Goal: Information Seeking & Learning: Learn about a topic

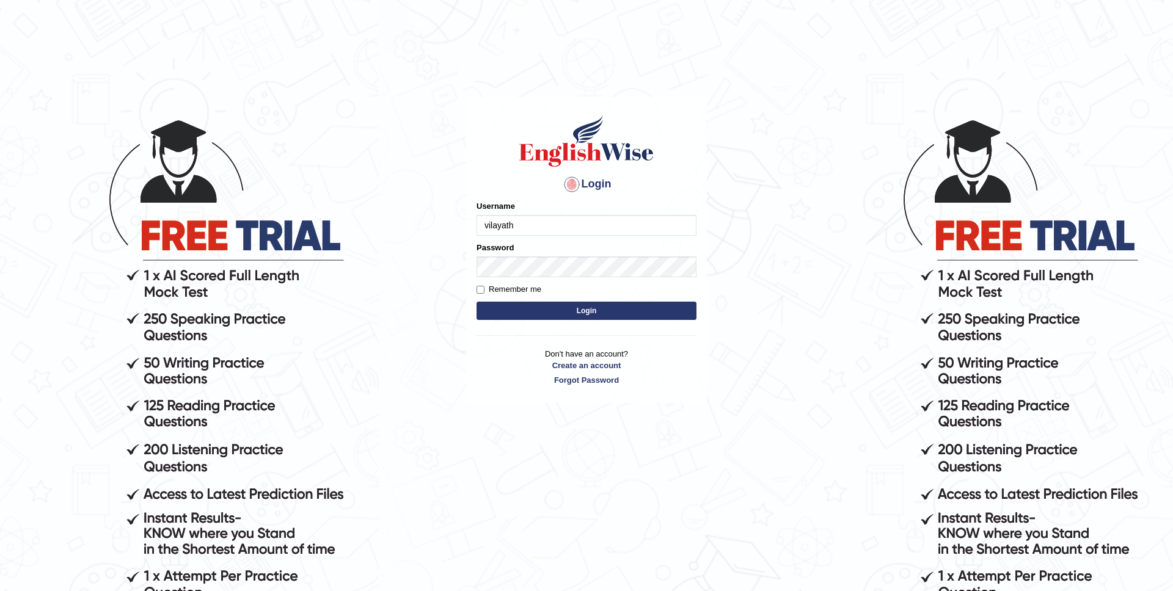
type input "vilayath"
click at [476, 302] on button "Login" at bounding box center [586, 311] width 220 height 18
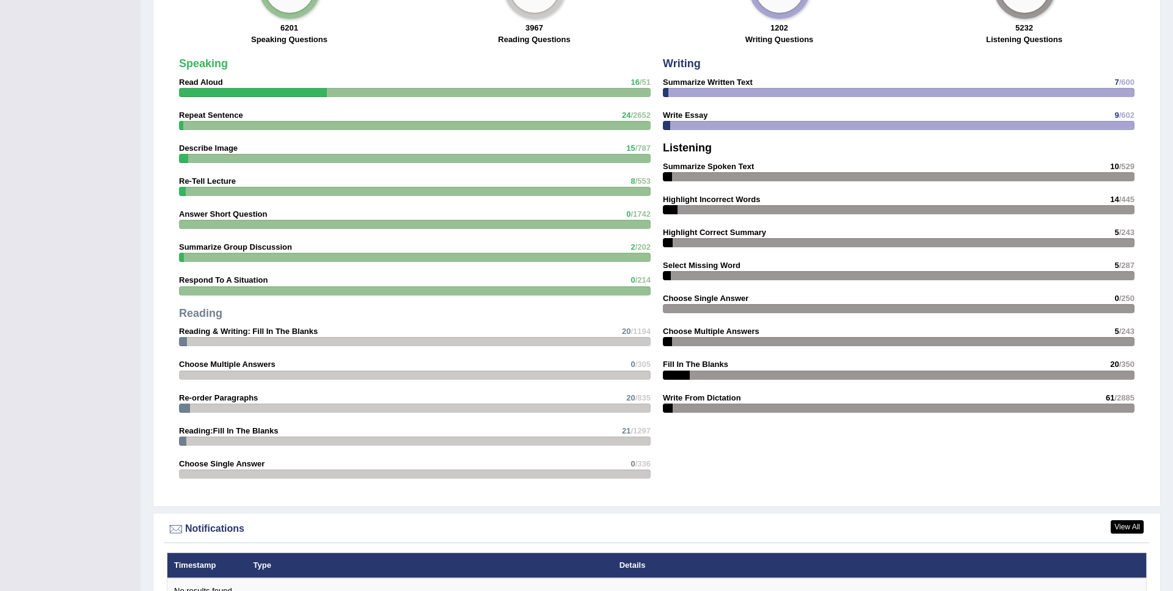
scroll to position [1011, 0]
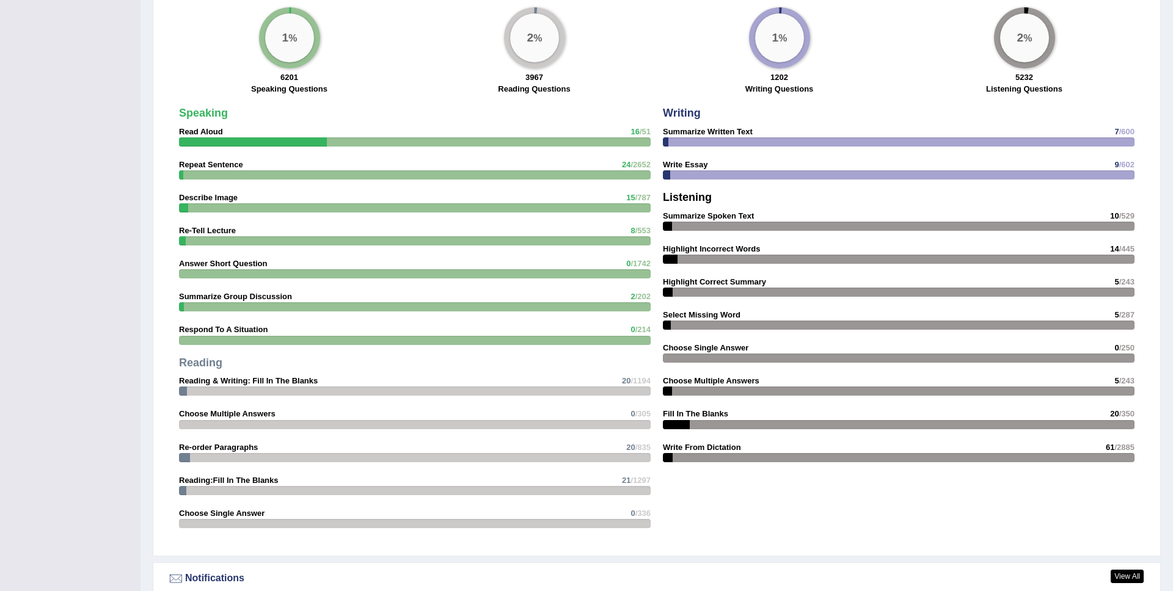
click at [243, 328] on strong "Respond To A Situation" at bounding box center [223, 329] width 89 height 9
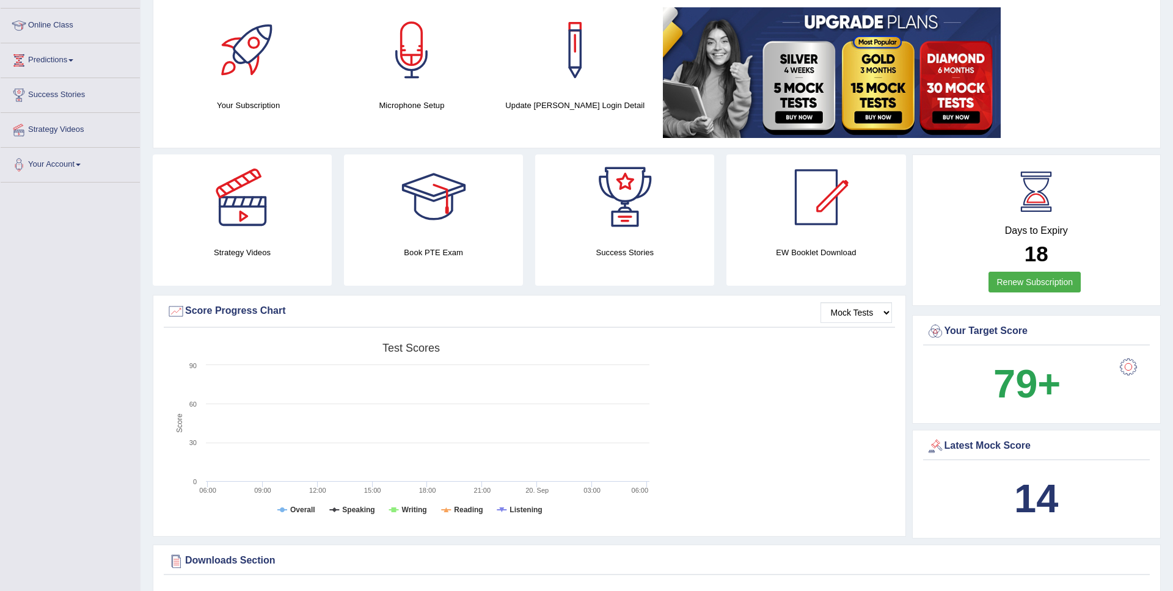
scroll to position [0, 0]
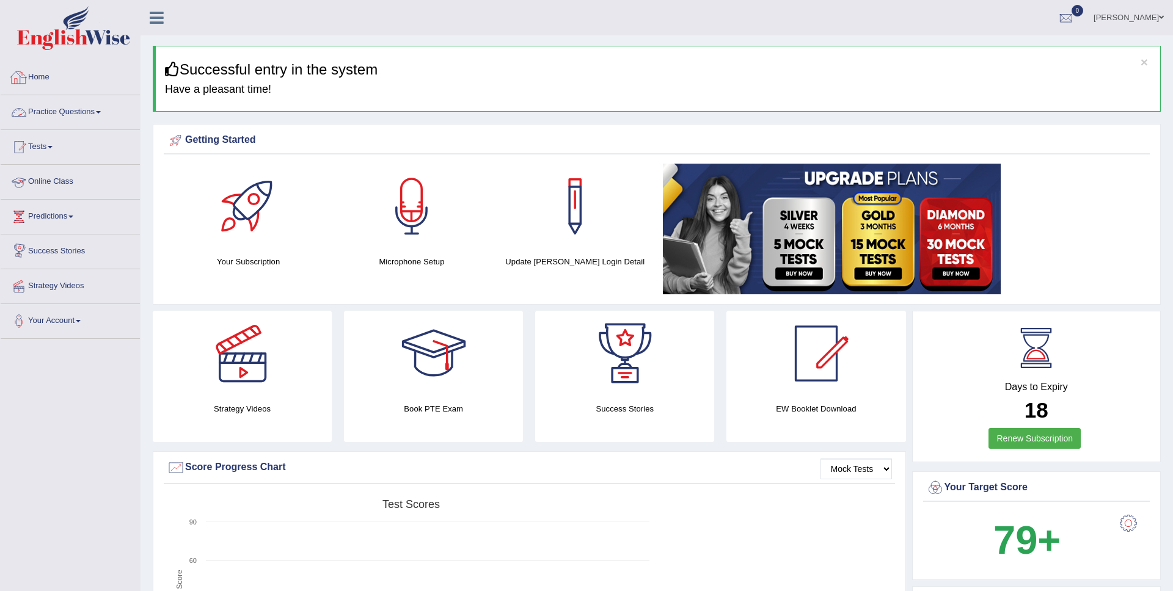
click at [54, 112] on link "Practice Questions" at bounding box center [70, 110] width 139 height 31
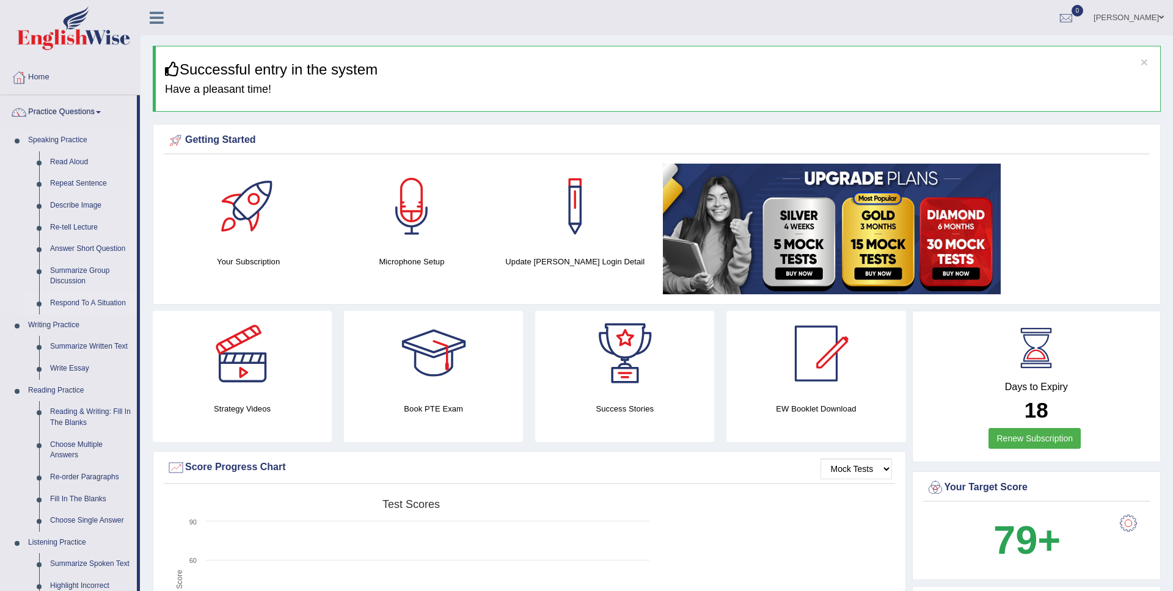
click at [62, 306] on link "Respond To A Situation" at bounding box center [91, 304] width 92 height 22
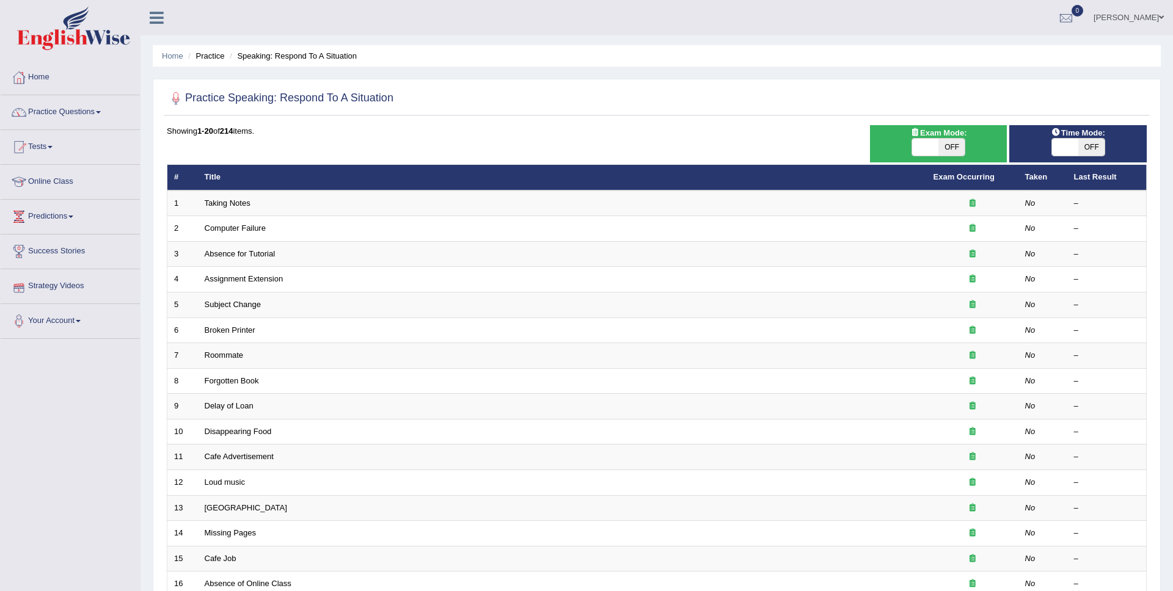
click at [235, 199] on link "Taking Notes" at bounding box center [228, 203] width 46 height 9
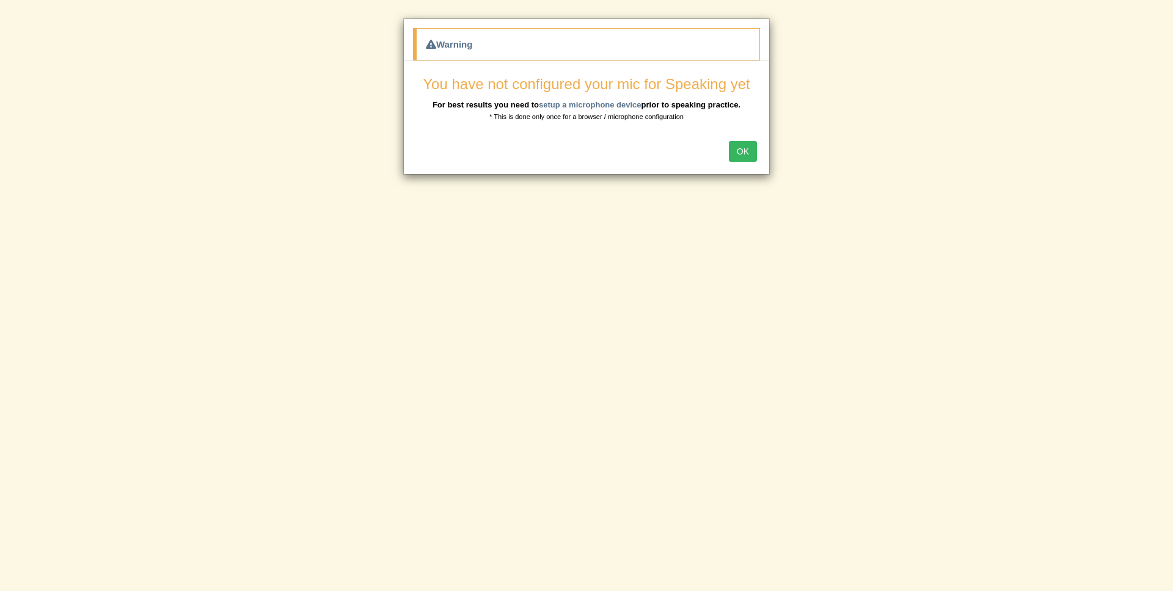
click at [744, 155] on button "OK" at bounding box center [743, 151] width 28 height 21
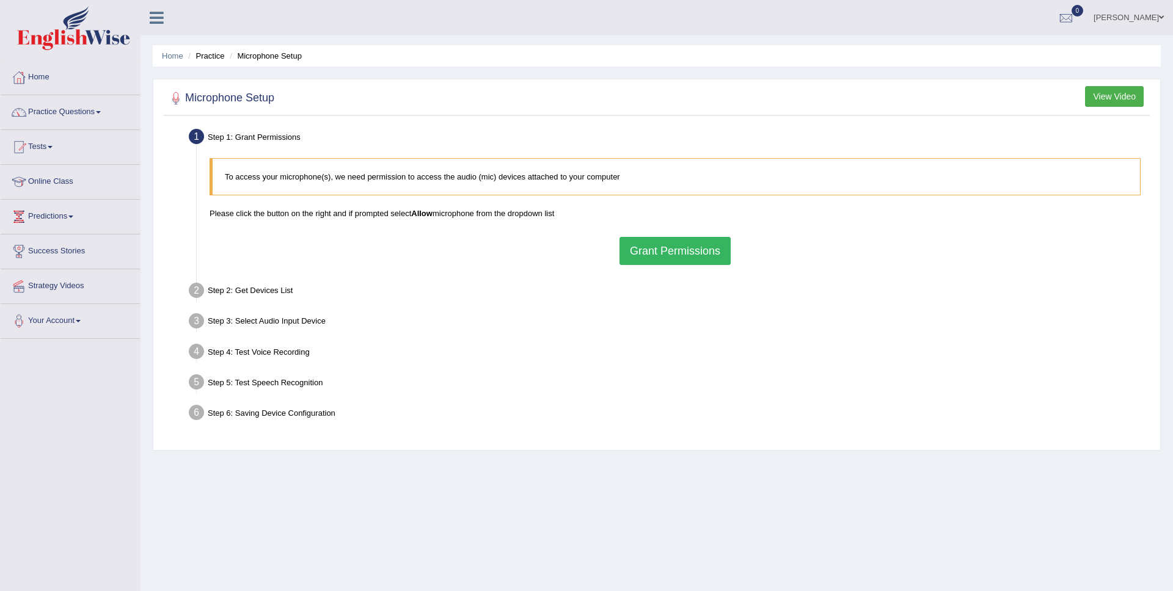
click at [680, 254] on button "Grant Permissions" at bounding box center [674, 251] width 111 height 28
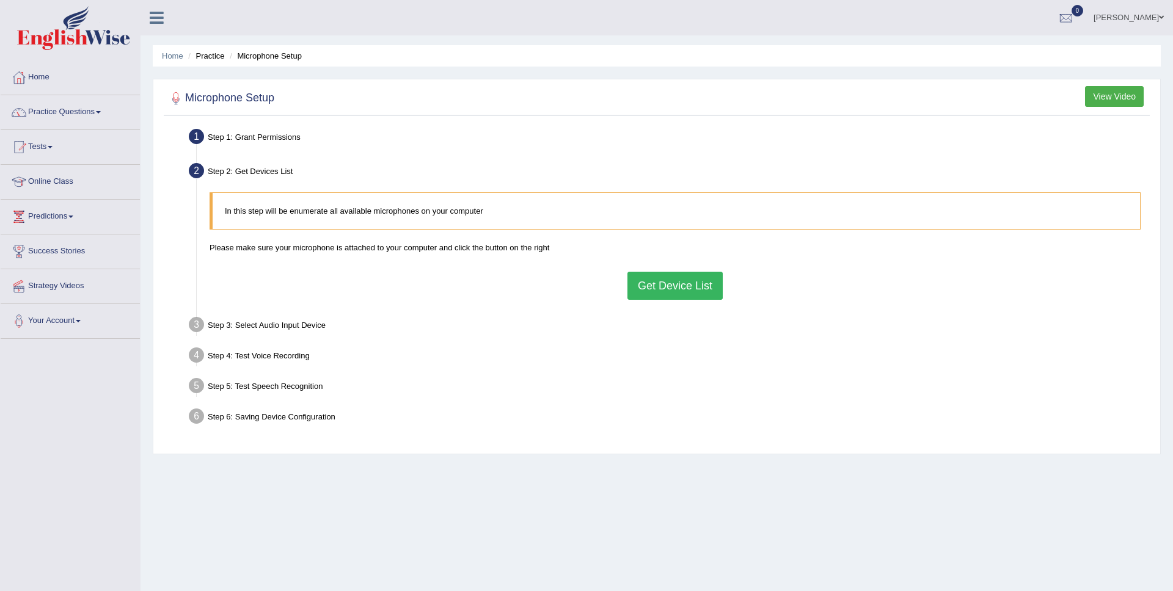
click at [675, 281] on button "Get Device List" at bounding box center [674, 286] width 95 height 28
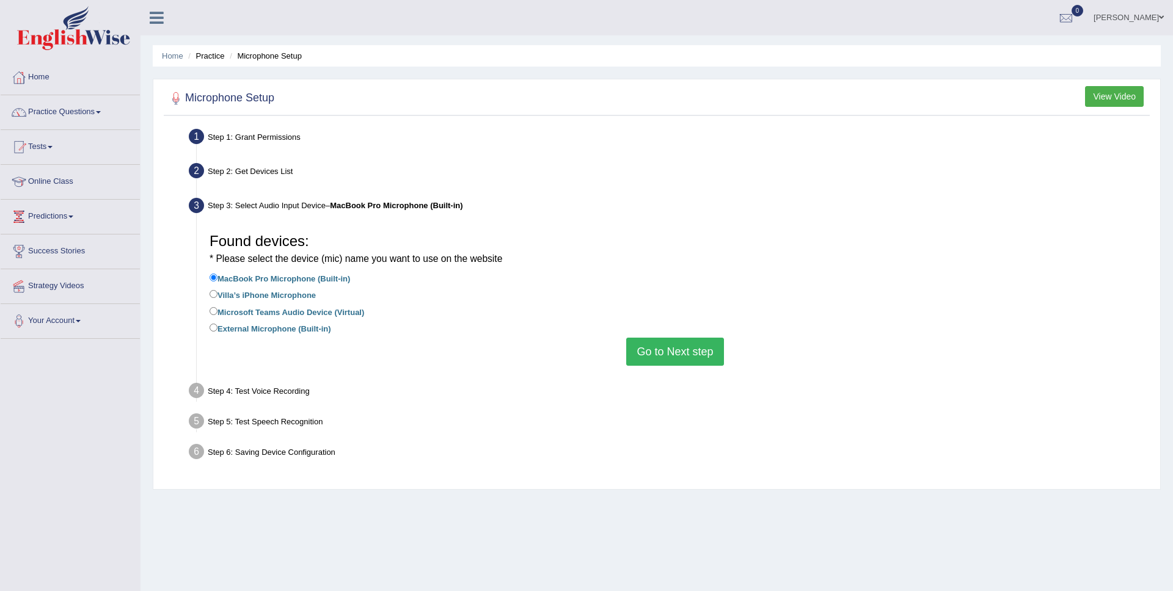
click at [221, 327] on label "External Microphone (Built-in)" at bounding box center [271, 327] width 122 height 13
click at [217, 327] on input "External Microphone (Built-in)" at bounding box center [214, 328] width 8 height 8
radio input "true"
click at [683, 344] on button "Go to Next step" at bounding box center [674, 352] width 97 height 28
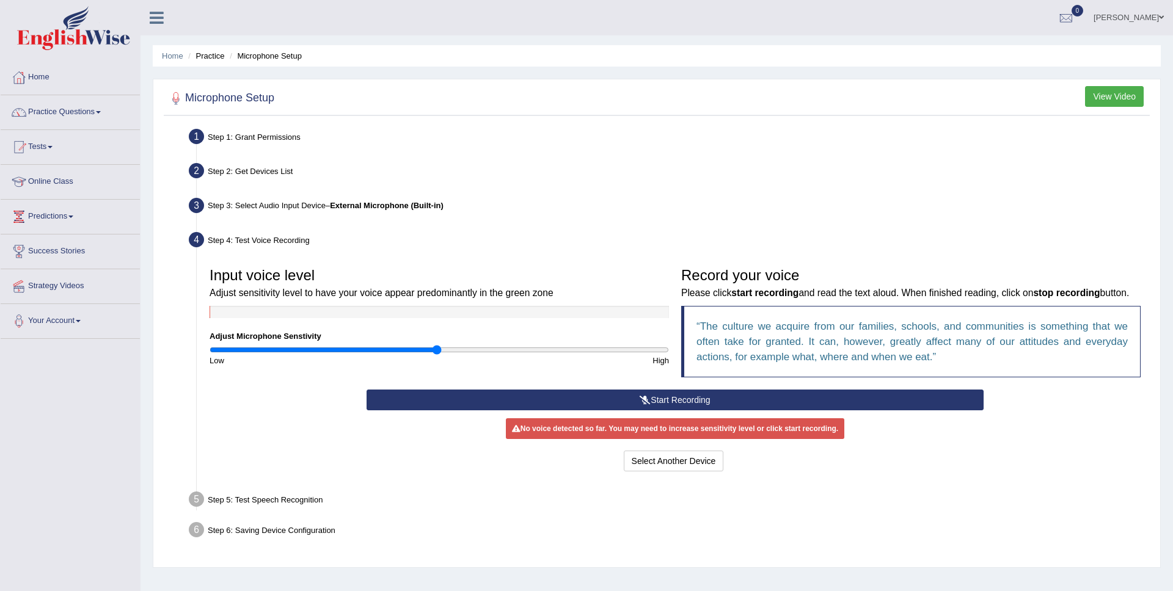
click at [657, 411] on button "Start Recording" at bounding box center [675, 400] width 616 height 21
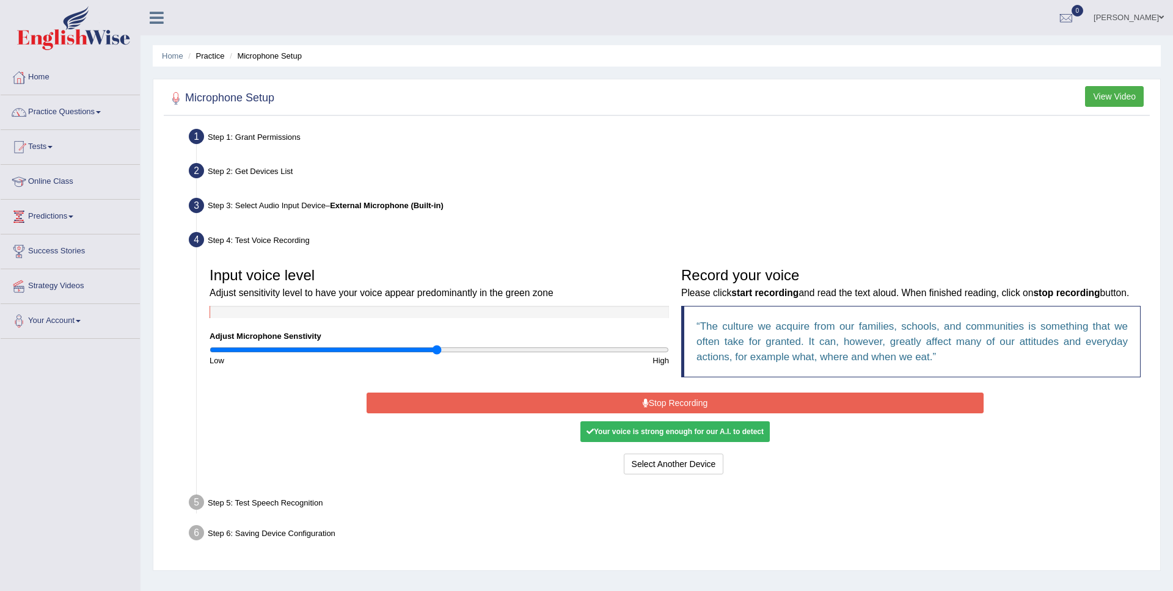
click at [646, 407] on icon at bounding box center [646, 403] width 6 height 9
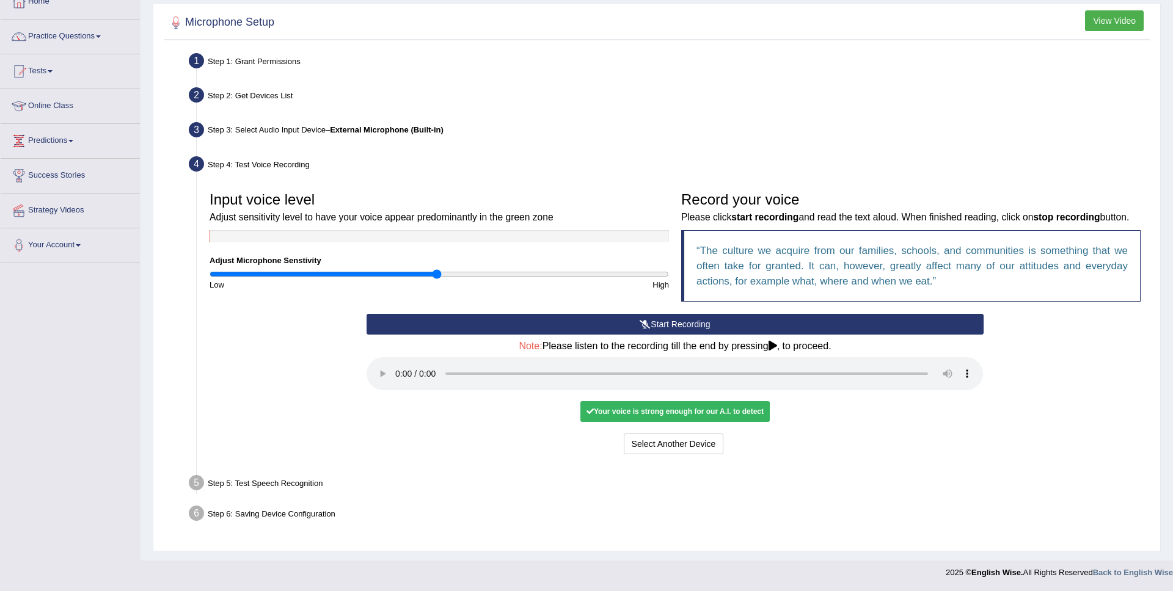
scroll to position [92, 0]
click at [647, 417] on div "Your voice is strong enough for our A.I. to detect" at bounding box center [674, 411] width 189 height 21
click at [710, 444] on button "Voice is ok. Go to Next step" at bounding box center [726, 444] width 121 height 21
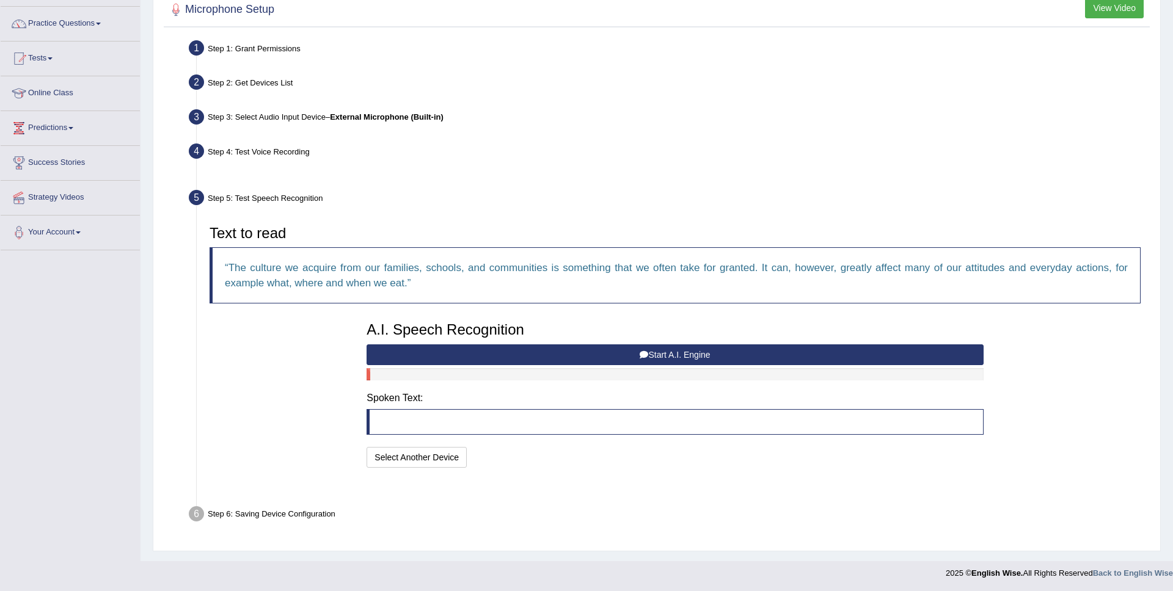
scroll to position [59, 0]
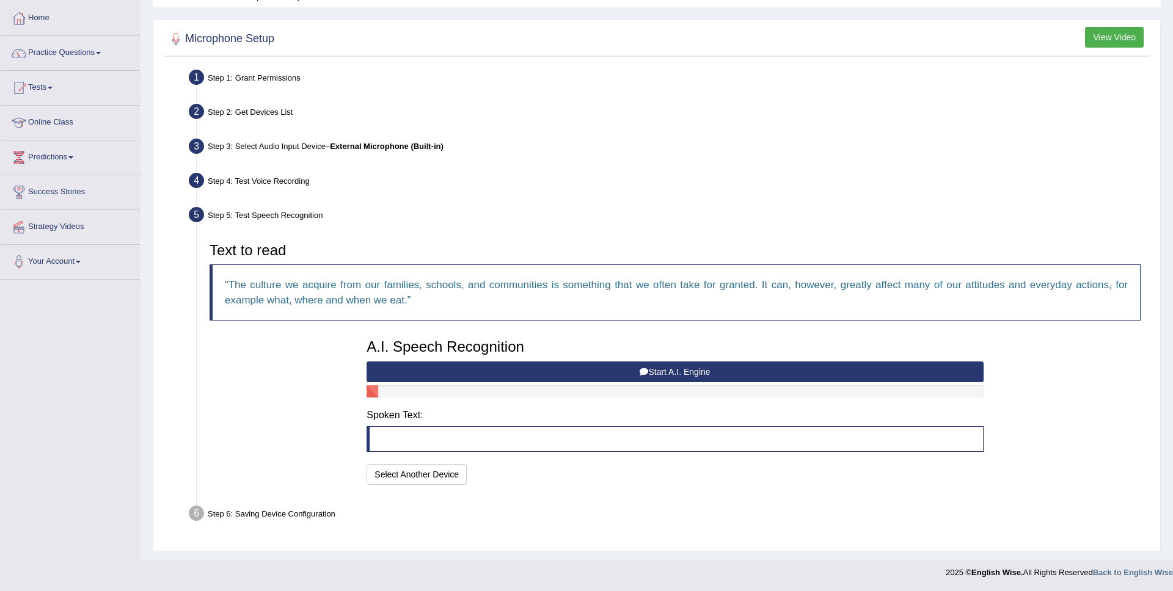
click at [687, 374] on button "Start A.I. Engine" at bounding box center [675, 372] width 616 height 21
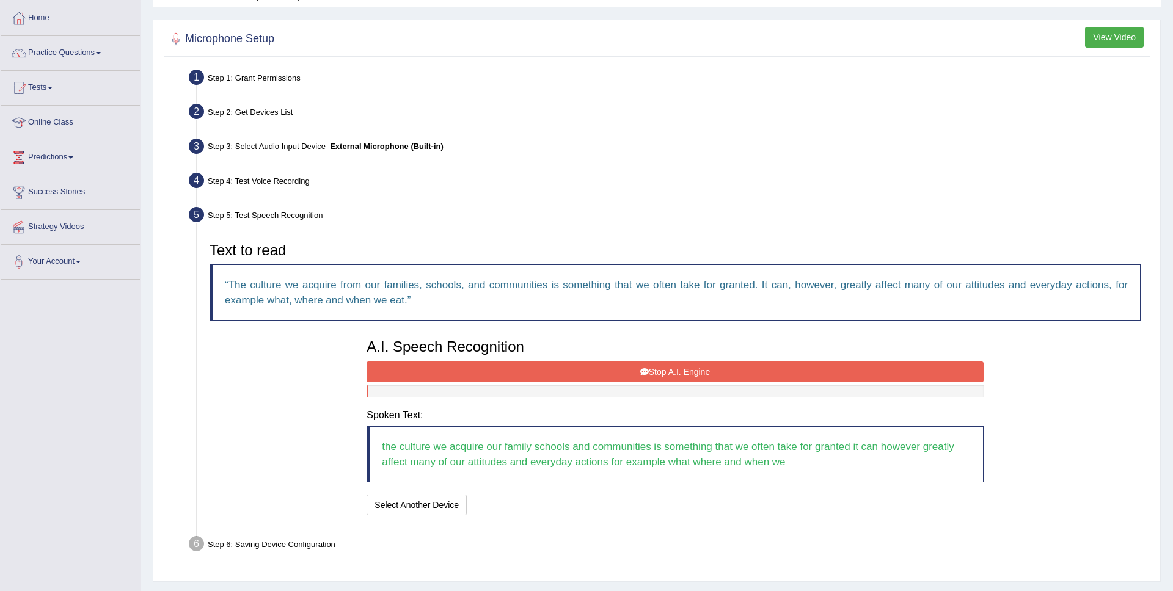
click at [687, 374] on button "Stop A.I. Engine" at bounding box center [675, 372] width 616 height 21
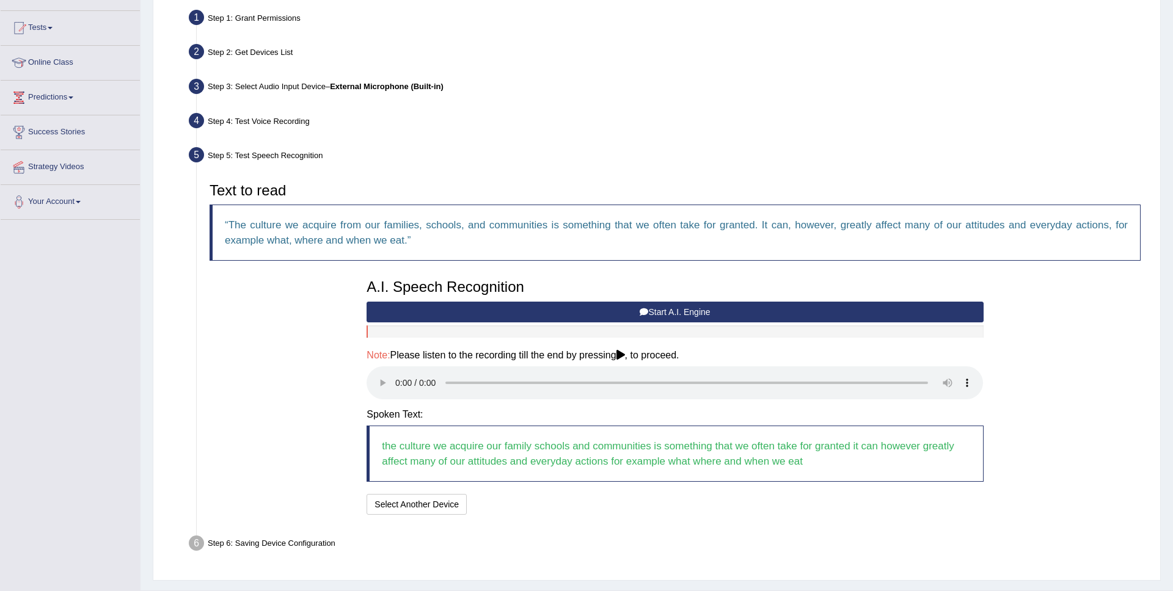
scroll to position [149, 0]
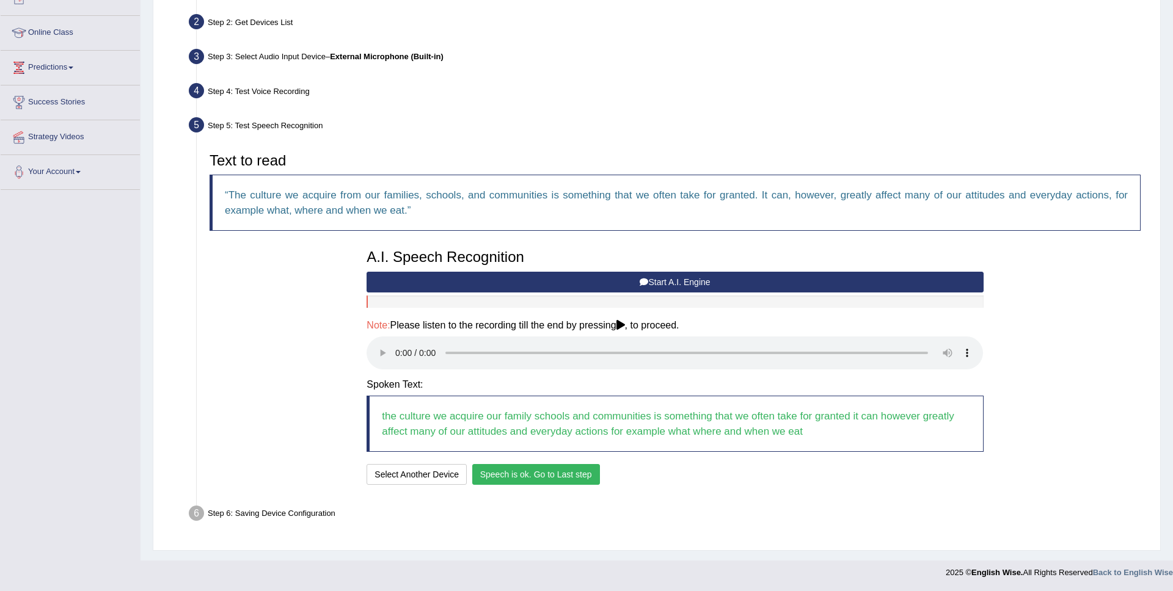
click at [531, 478] on button "Speech is ok. Go to Last step" at bounding box center [536, 474] width 128 height 21
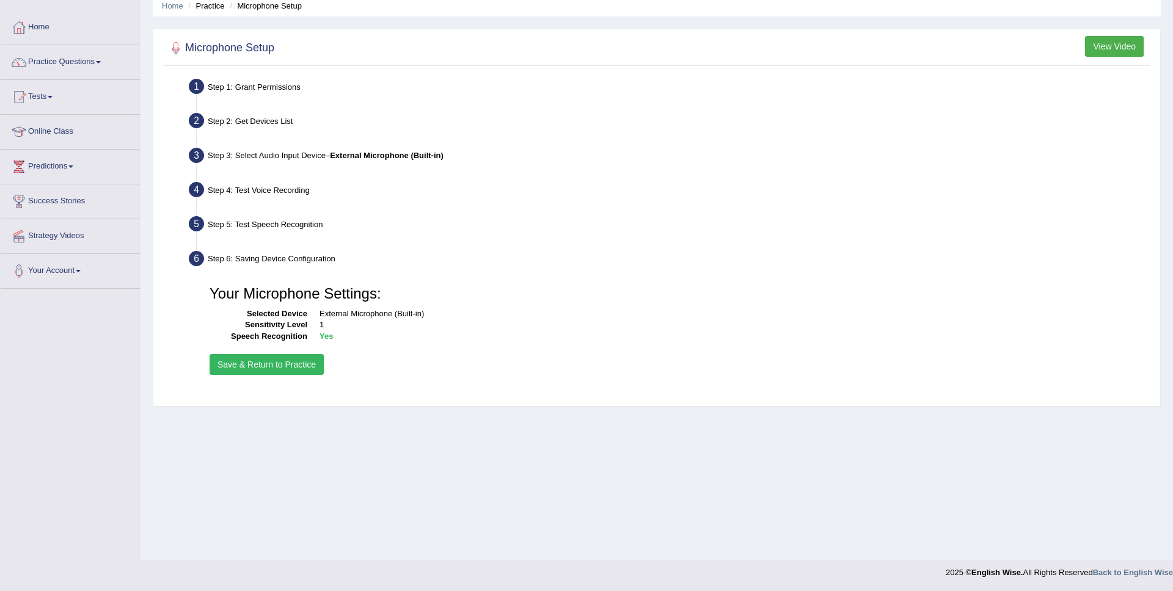
click at [276, 360] on button "Save & Return to Practice" at bounding box center [267, 364] width 114 height 21
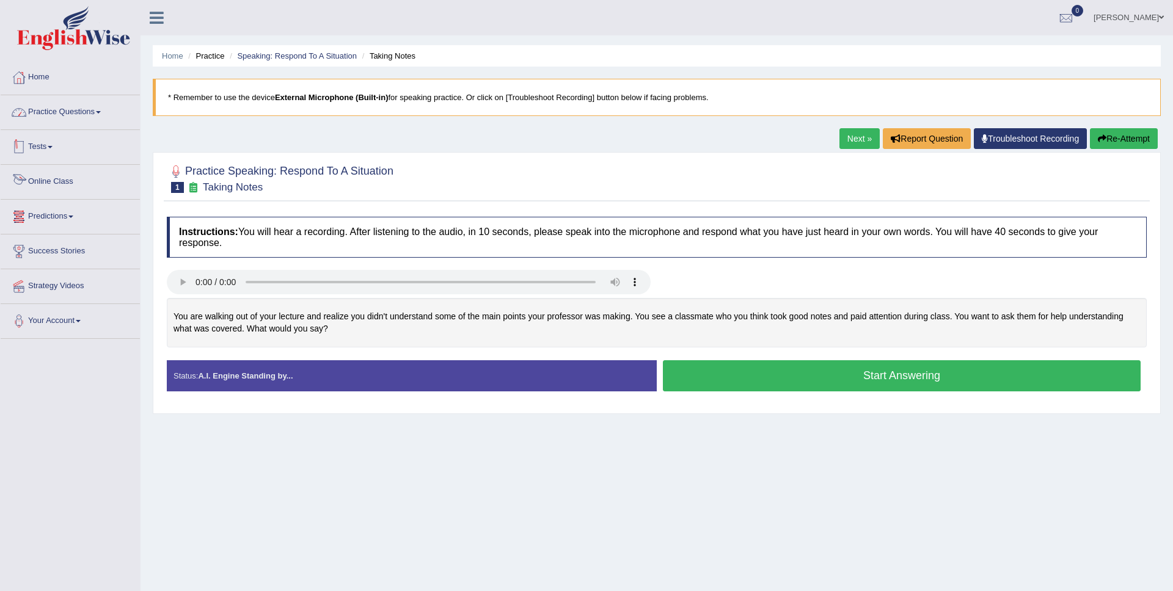
click at [81, 109] on link "Practice Questions" at bounding box center [70, 110] width 139 height 31
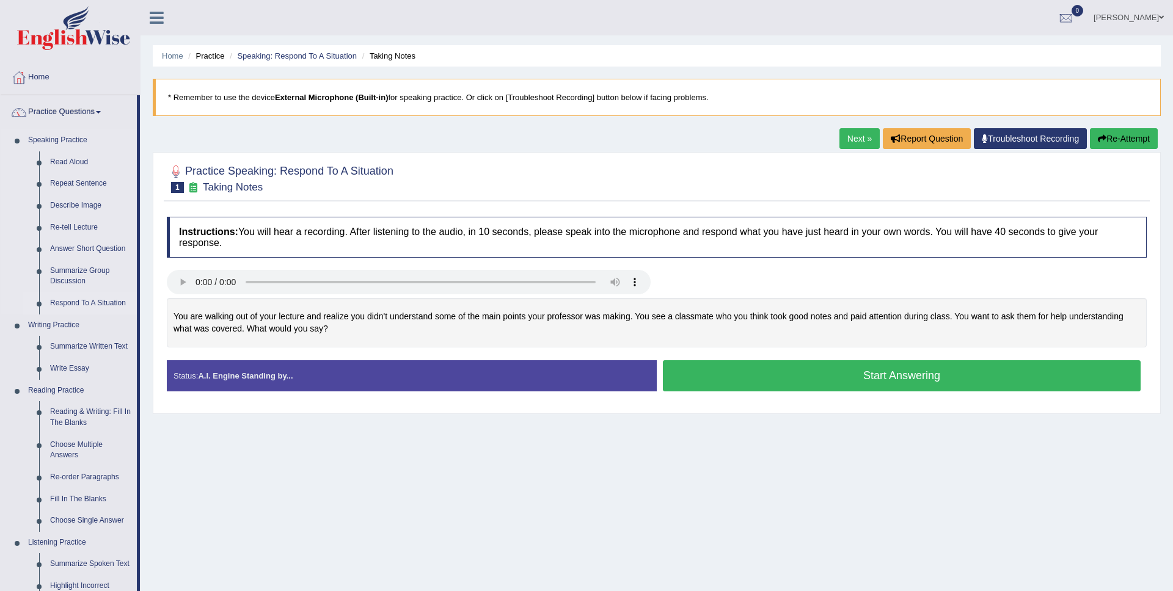
click at [76, 300] on link "Respond To A Situation" at bounding box center [91, 304] width 92 height 22
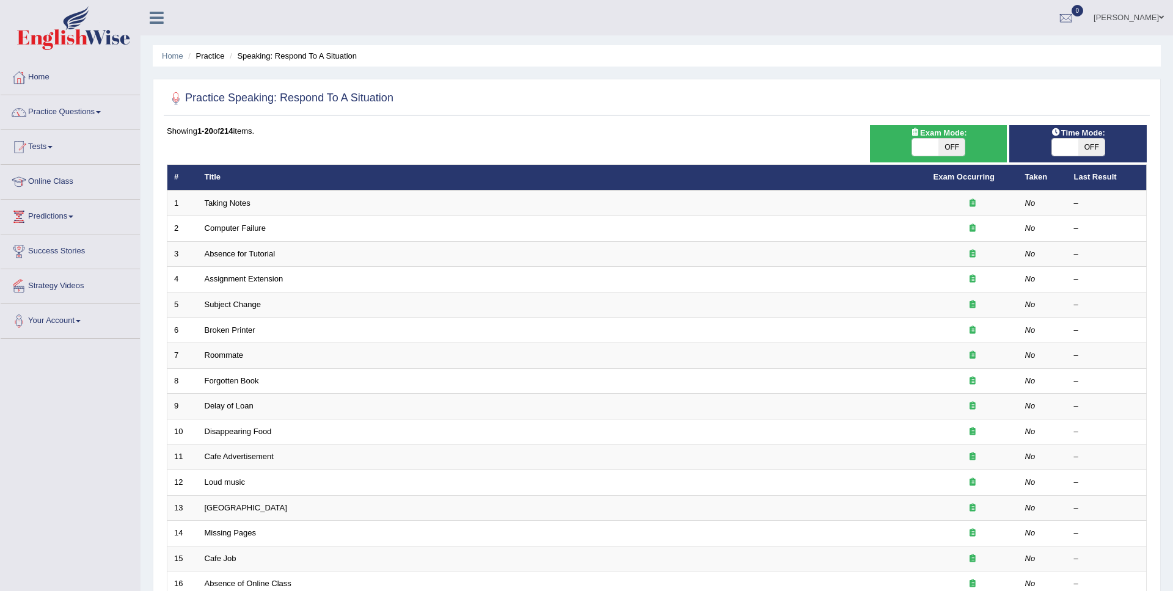
click at [953, 150] on span "OFF" at bounding box center [951, 147] width 26 height 17
checkbox input "true"
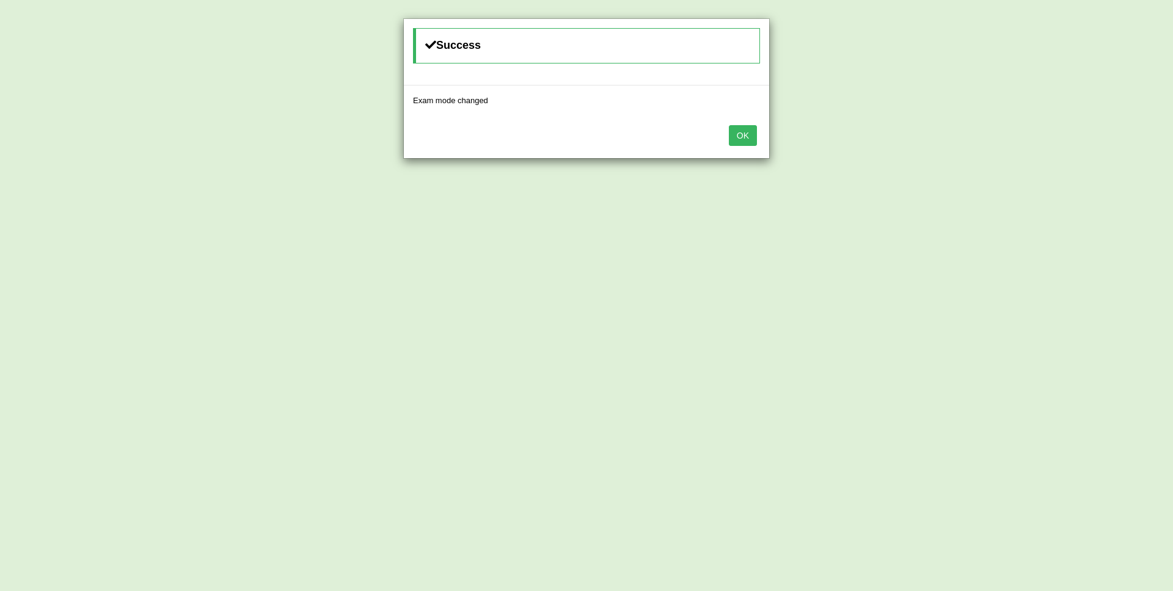
click at [737, 130] on button "OK" at bounding box center [743, 135] width 28 height 21
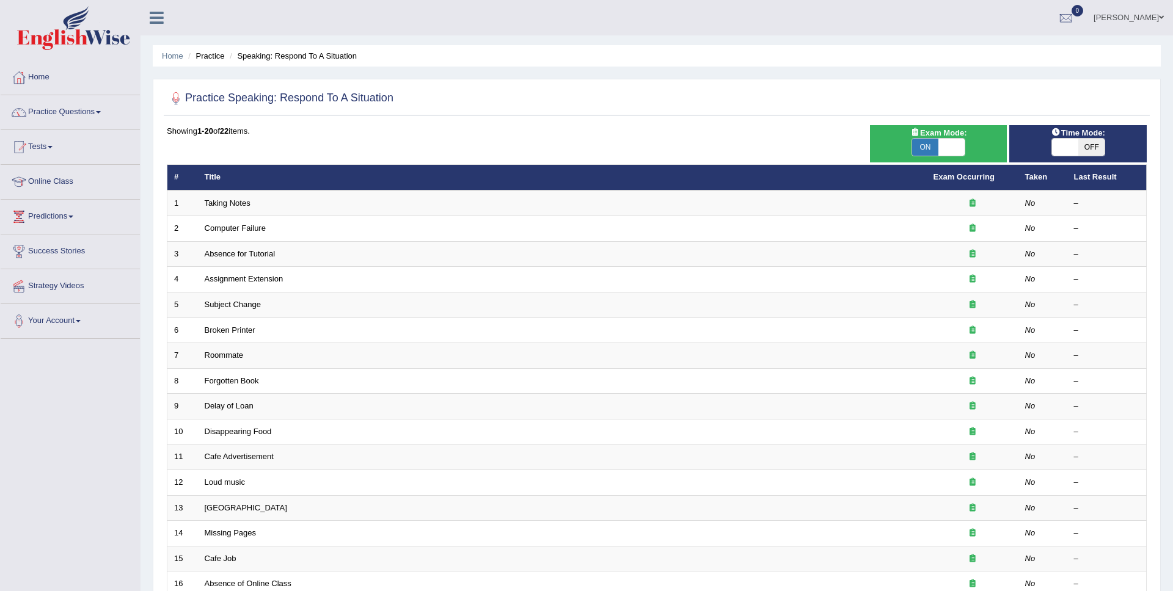
click at [1090, 144] on span "OFF" at bounding box center [1091, 147] width 26 height 17
checkbox input "true"
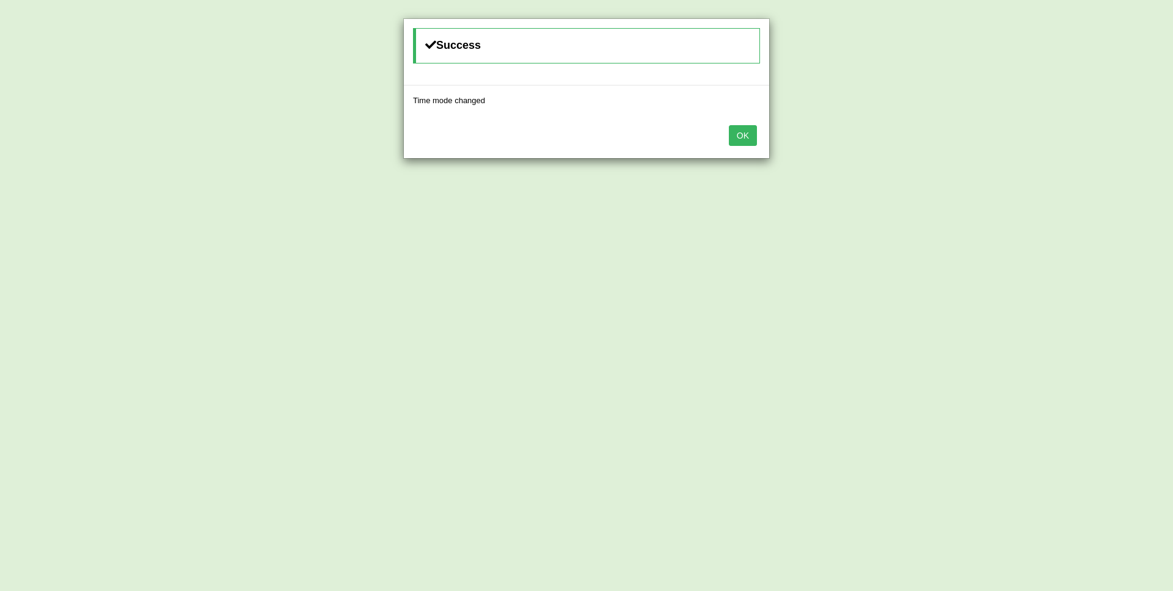
click at [732, 136] on button "OK" at bounding box center [743, 135] width 28 height 21
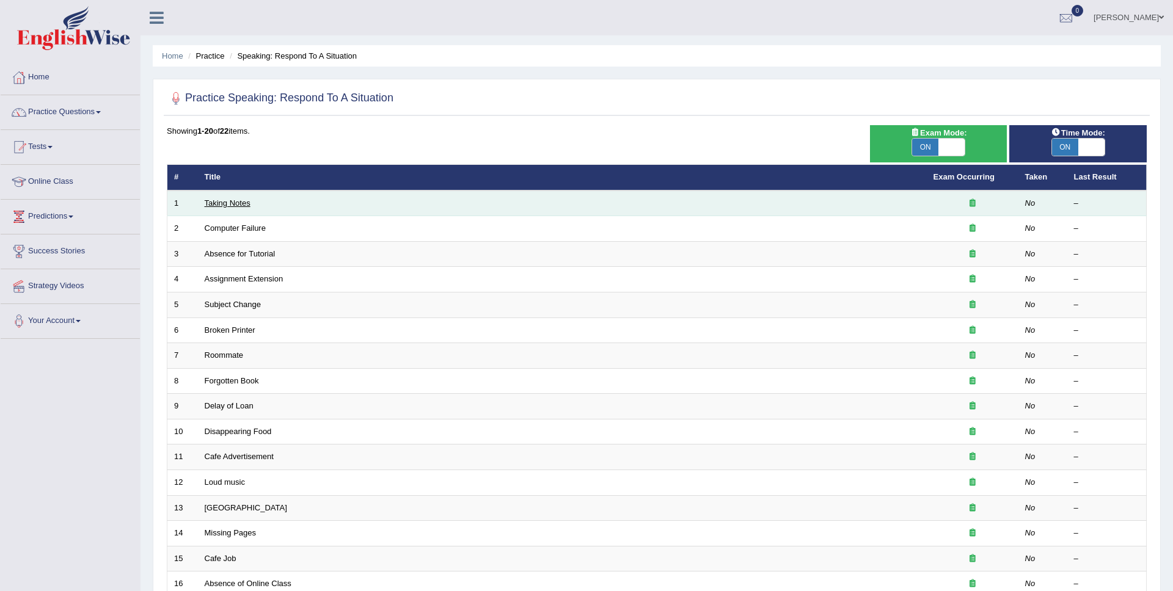
click at [228, 205] on link "Taking Notes" at bounding box center [228, 203] width 46 height 9
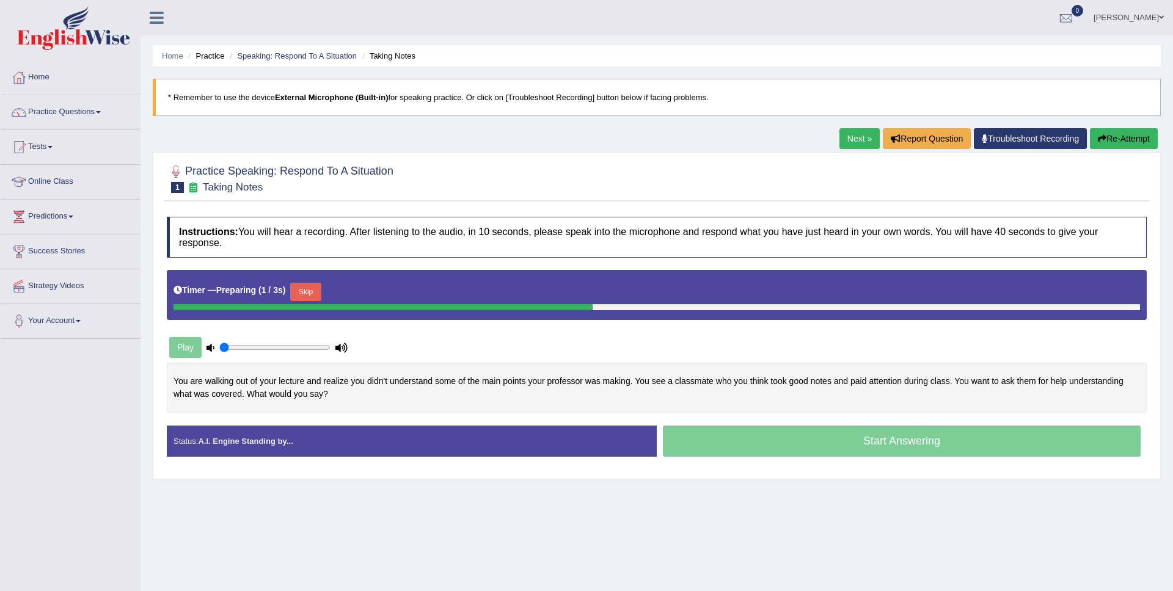
scroll to position [50, 0]
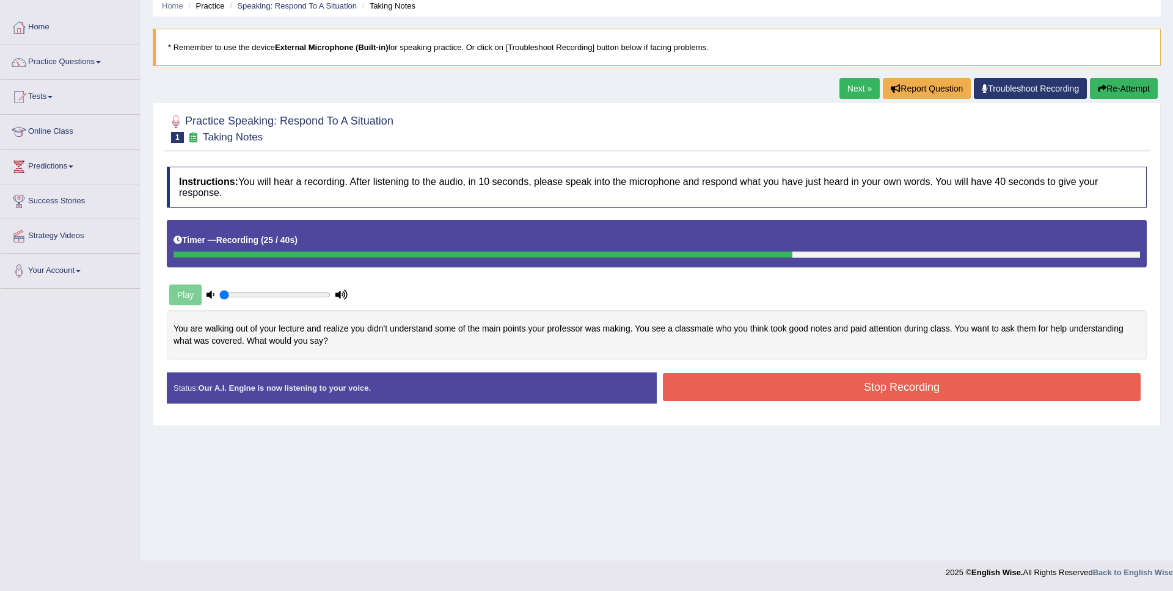
click at [877, 393] on button "Stop Recording" at bounding box center [902, 387] width 478 height 28
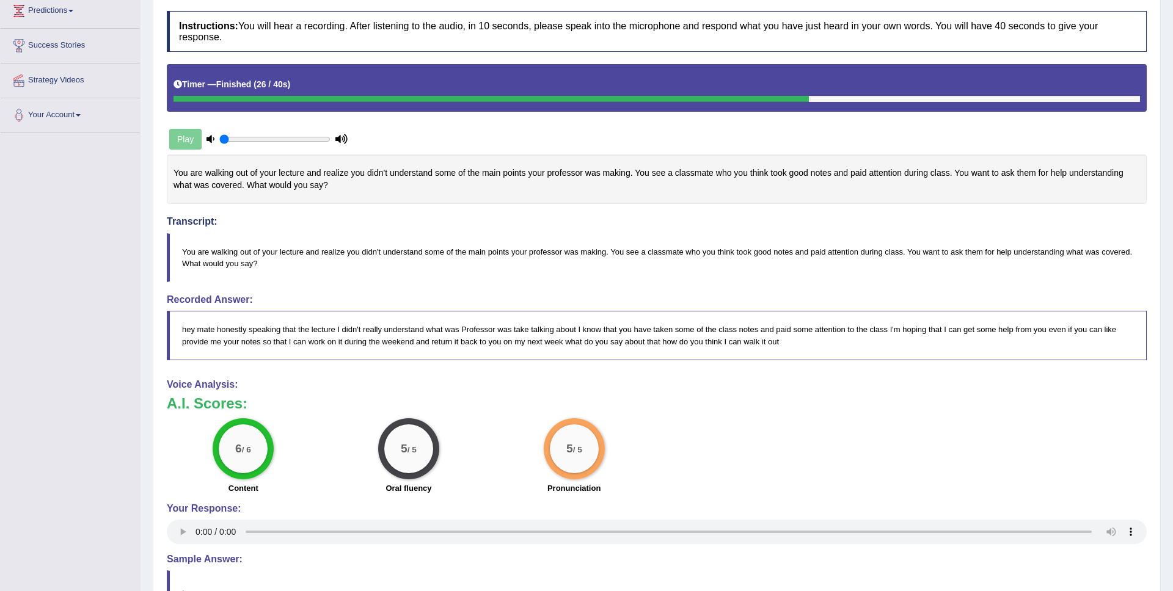
scroll to position [0, 0]
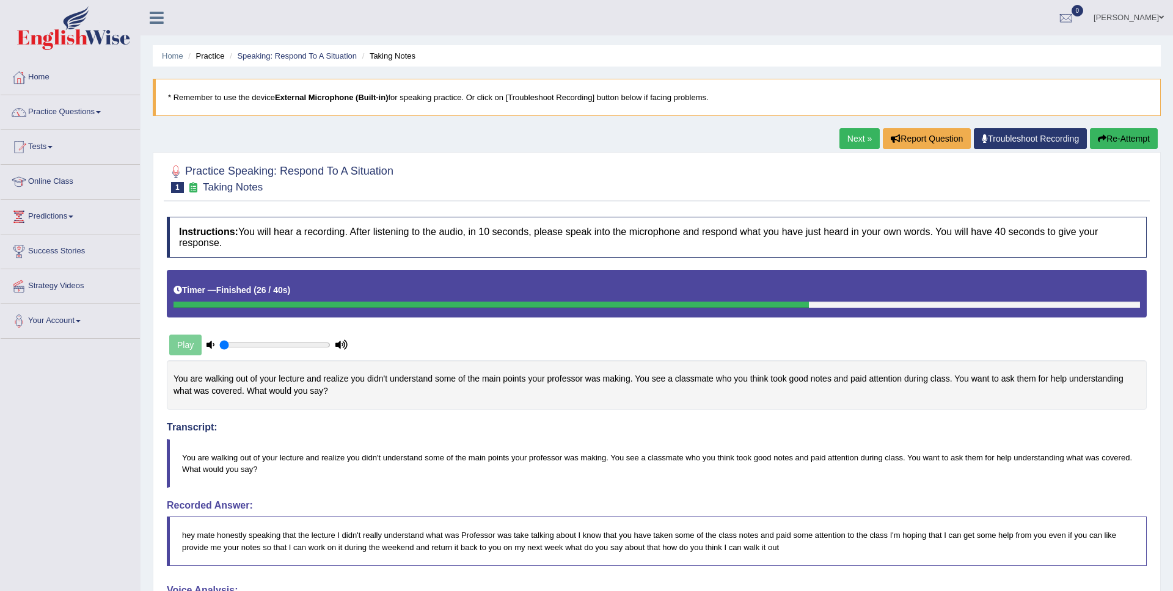
click at [844, 139] on link "Next »" at bounding box center [859, 138] width 40 height 21
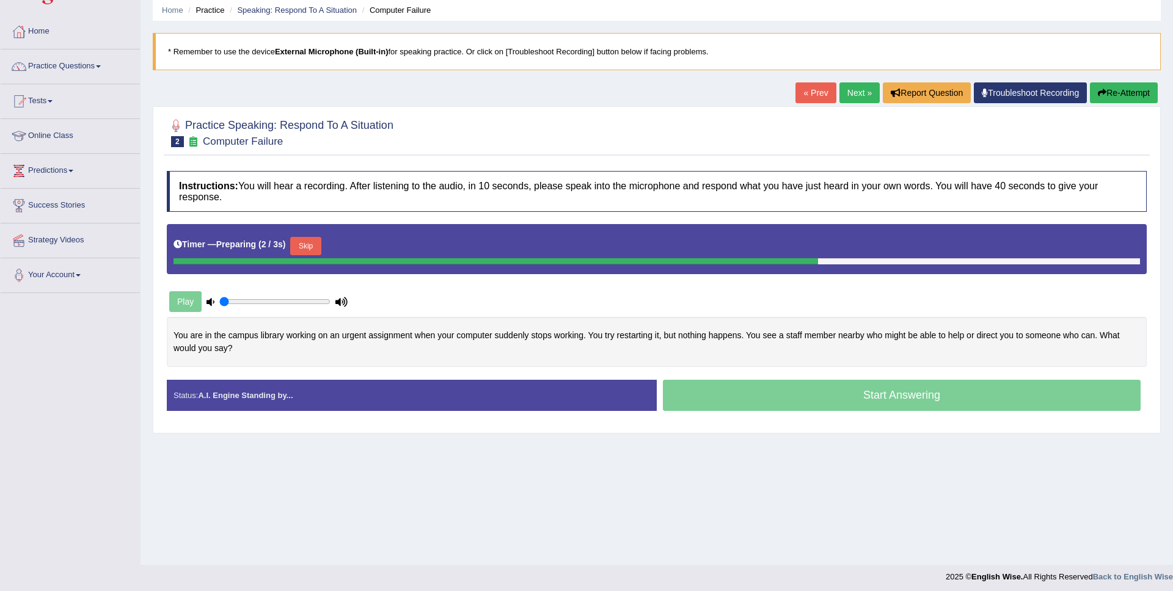
scroll to position [50, 0]
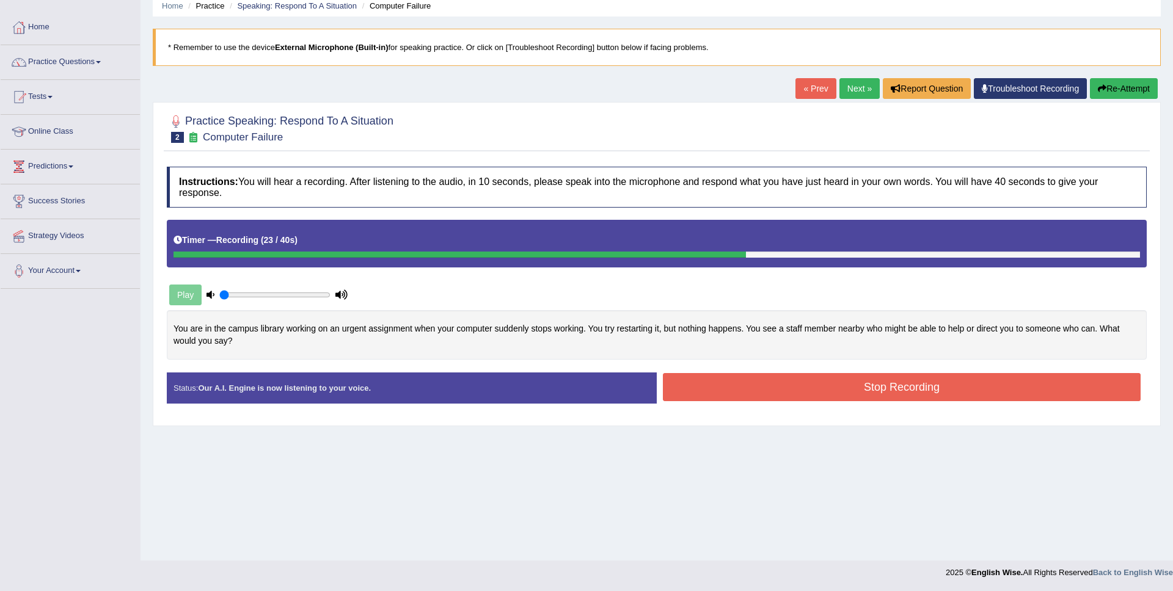
click at [842, 401] on button "Stop Recording" at bounding box center [902, 387] width 478 height 28
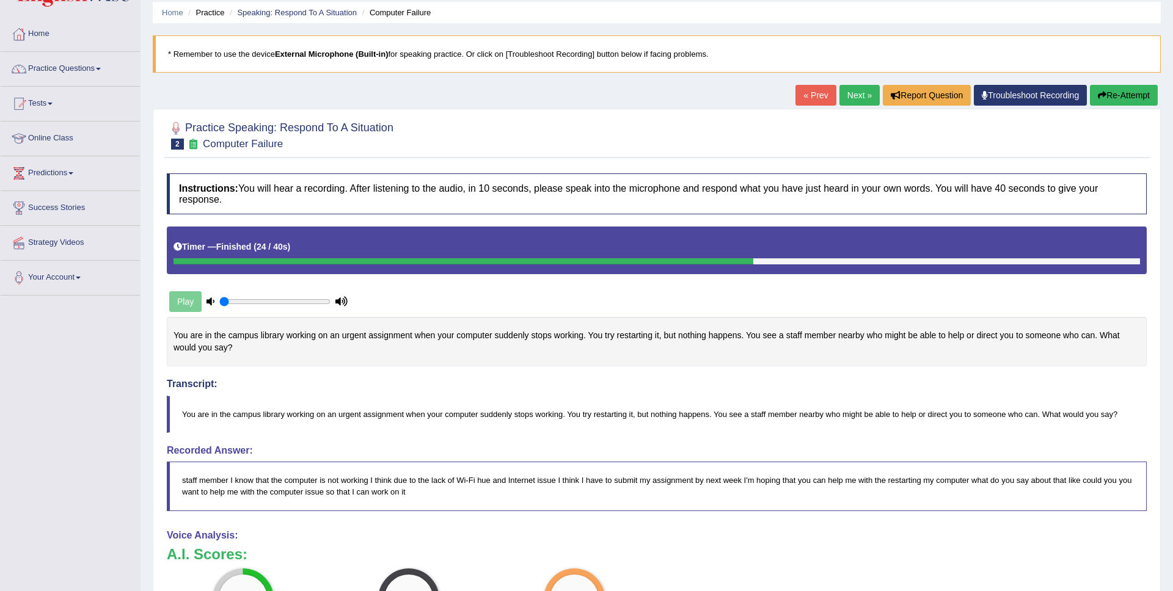
scroll to position [28, 0]
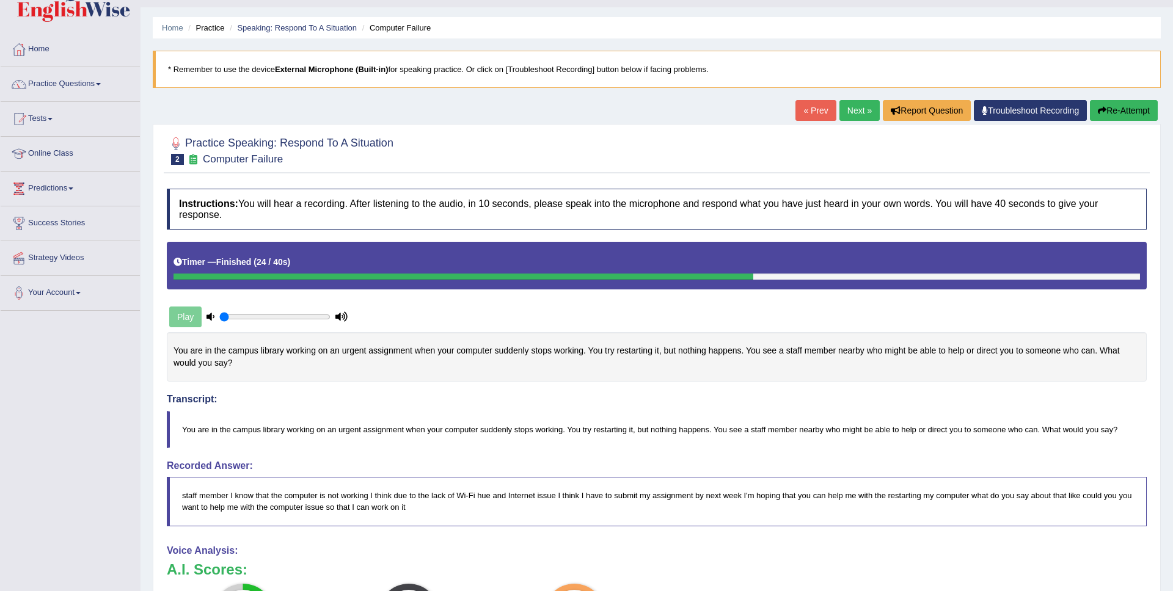
click at [1109, 114] on button "Re-Attempt" at bounding box center [1124, 110] width 68 height 21
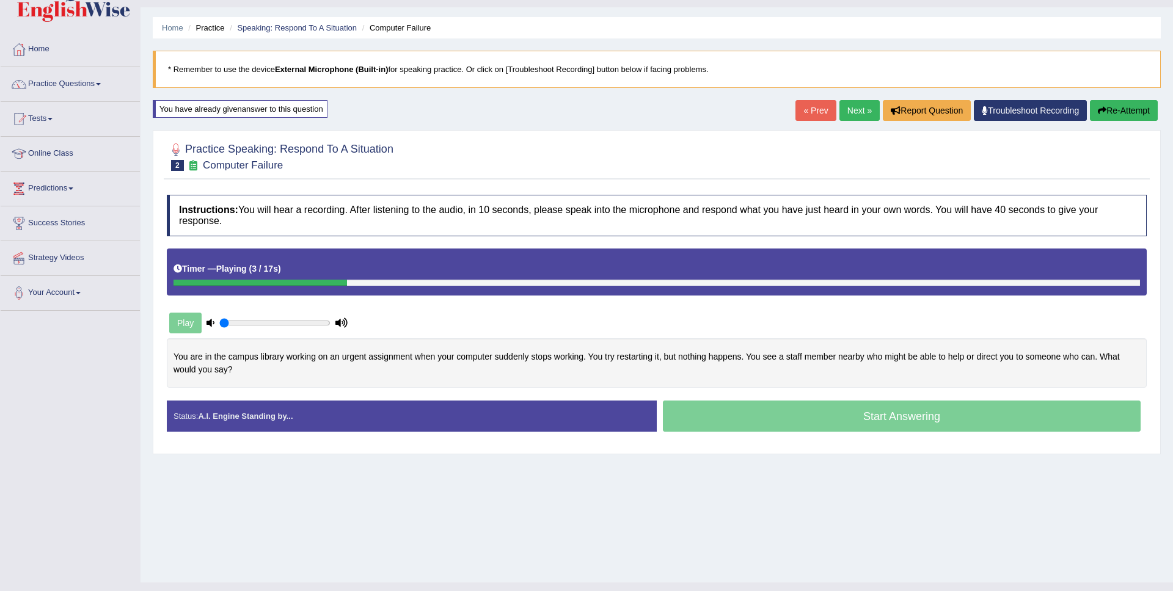
scroll to position [50, 0]
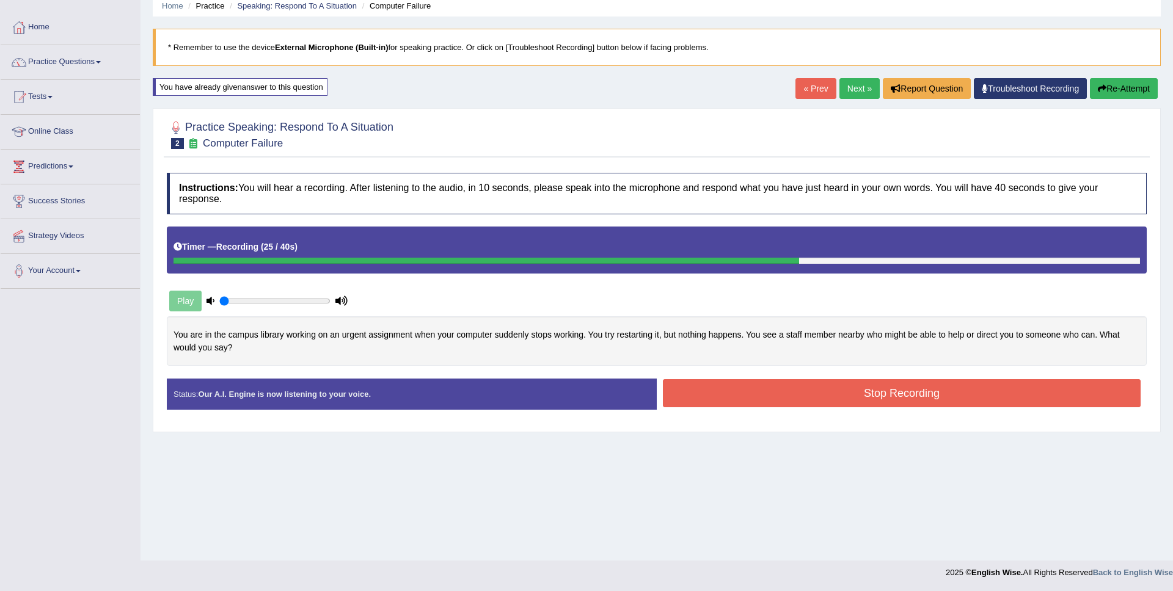
click at [764, 392] on button "Stop Recording" at bounding box center [902, 393] width 478 height 28
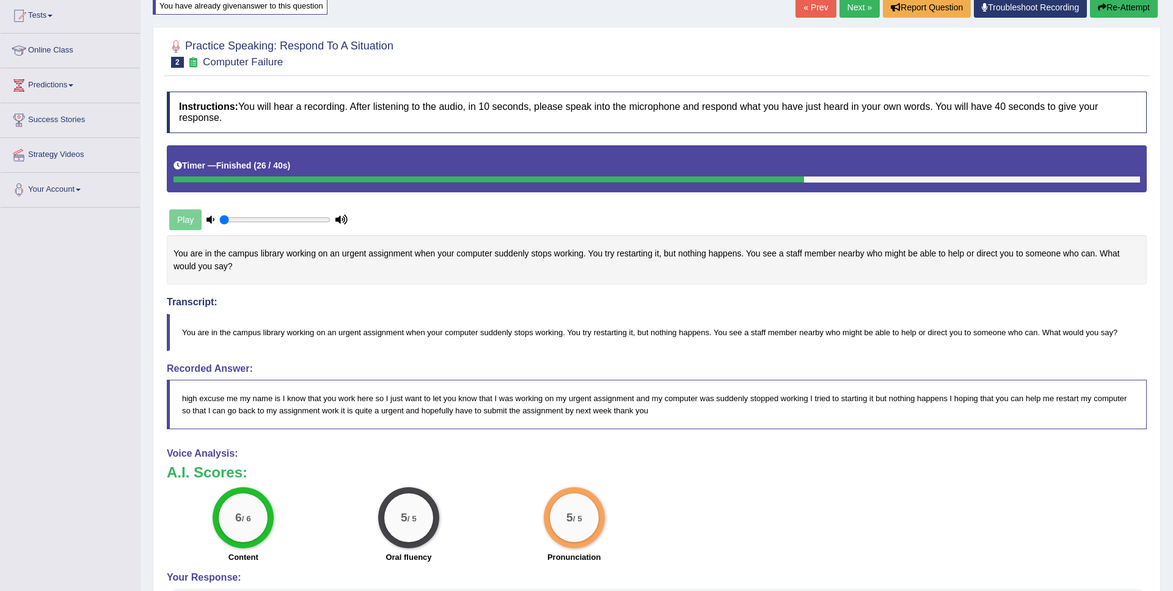
scroll to position [0, 0]
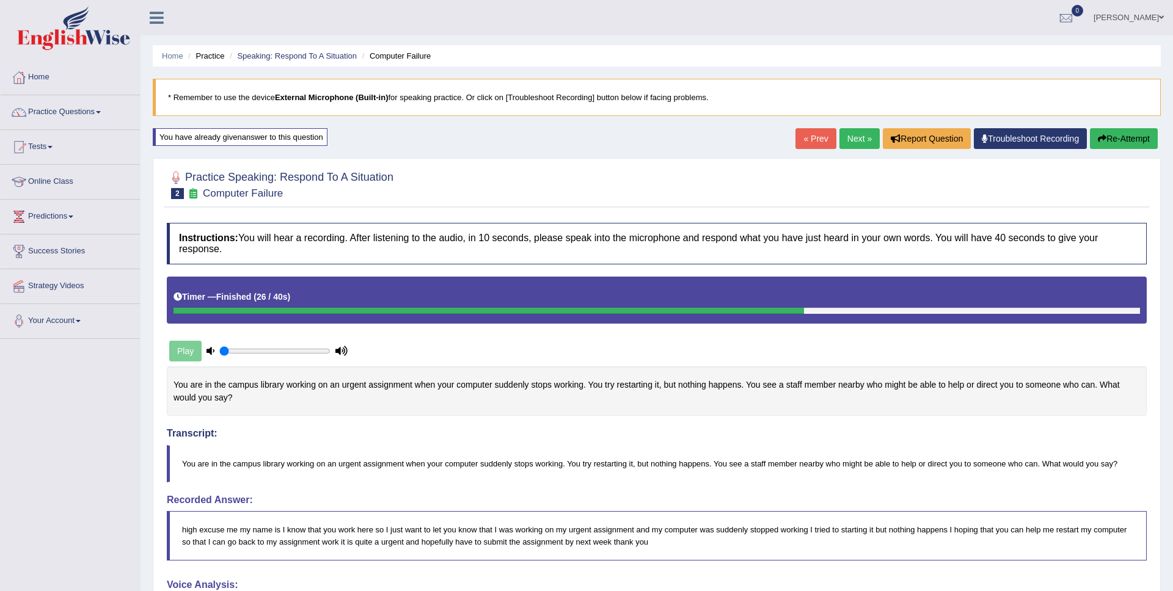
click at [854, 141] on link "Next »" at bounding box center [859, 138] width 40 height 21
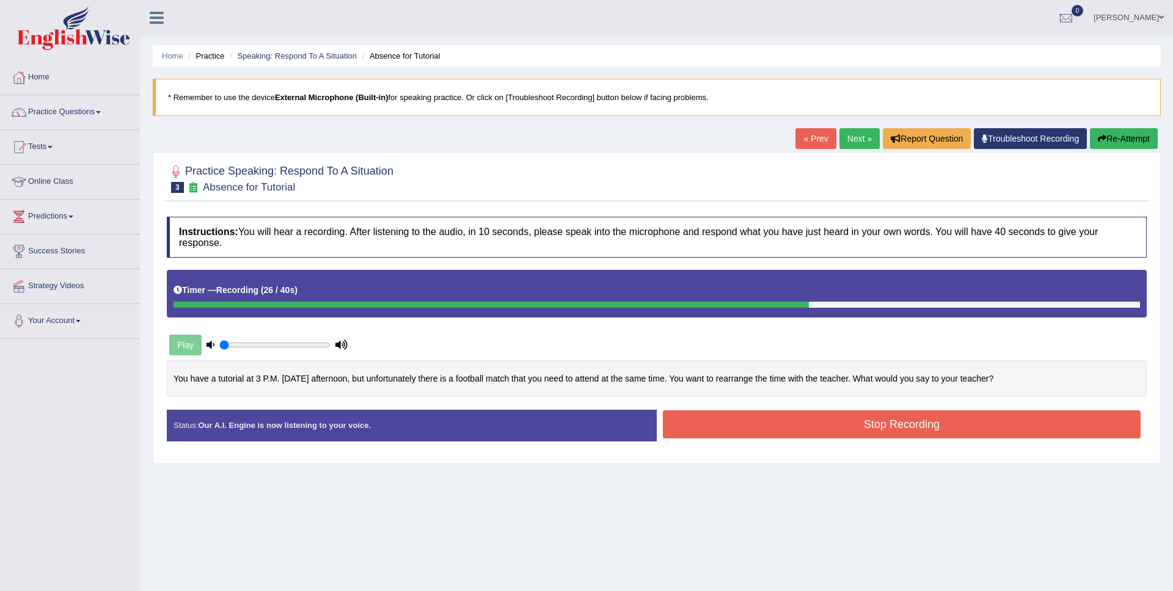
click at [882, 422] on button "Stop Recording" at bounding box center [902, 425] width 478 height 28
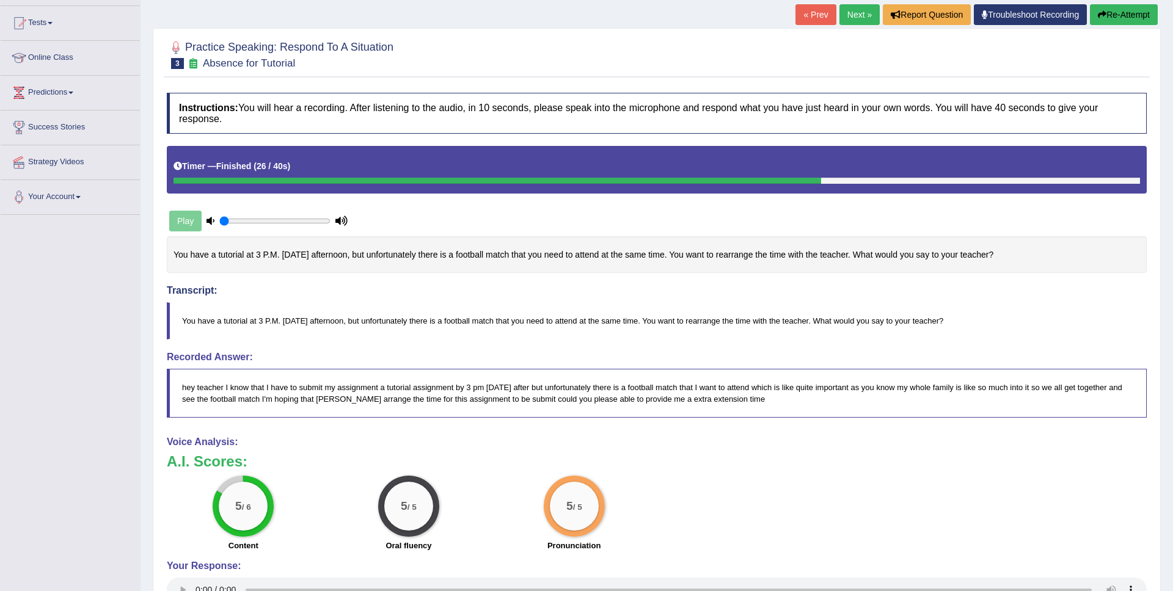
scroll to position [47, 0]
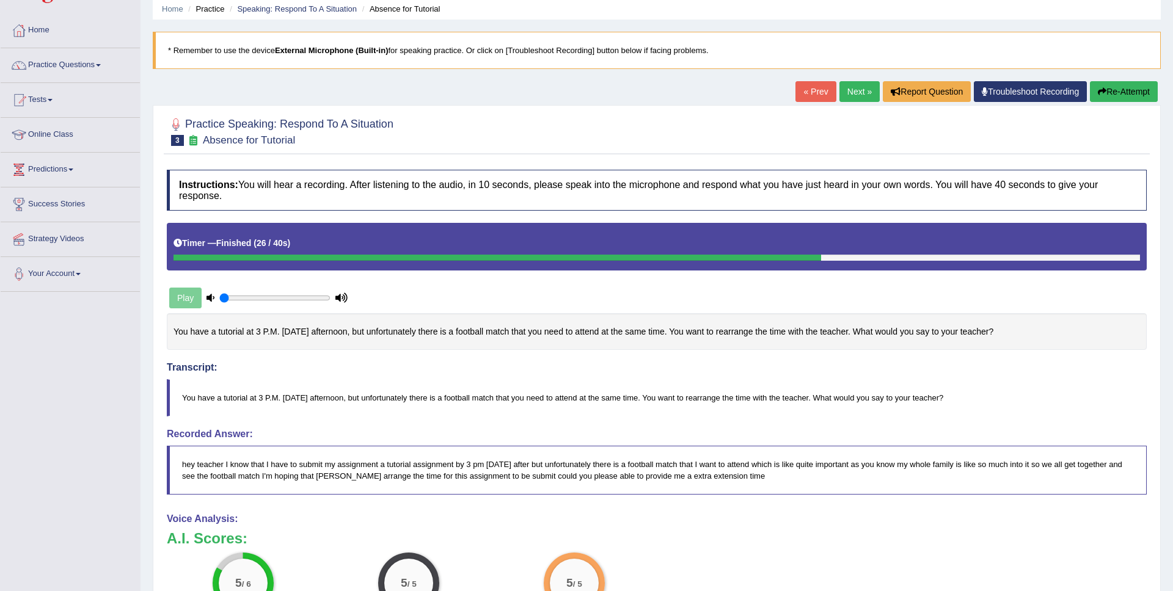
click at [852, 90] on link "Next »" at bounding box center [859, 91] width 40 height 21
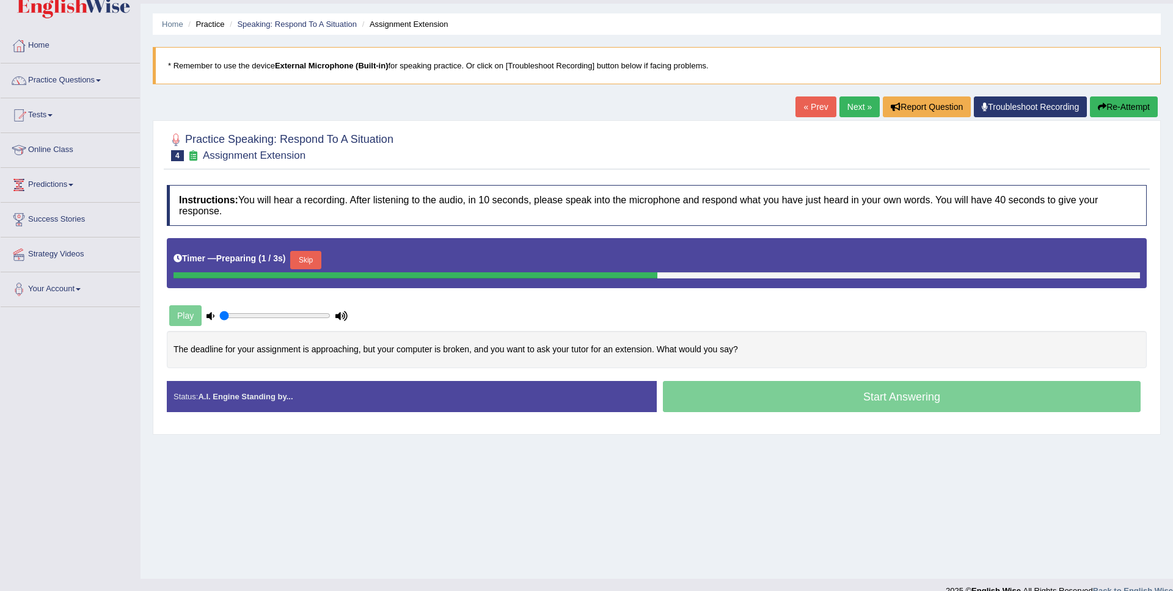
scroll to position [50, 0]
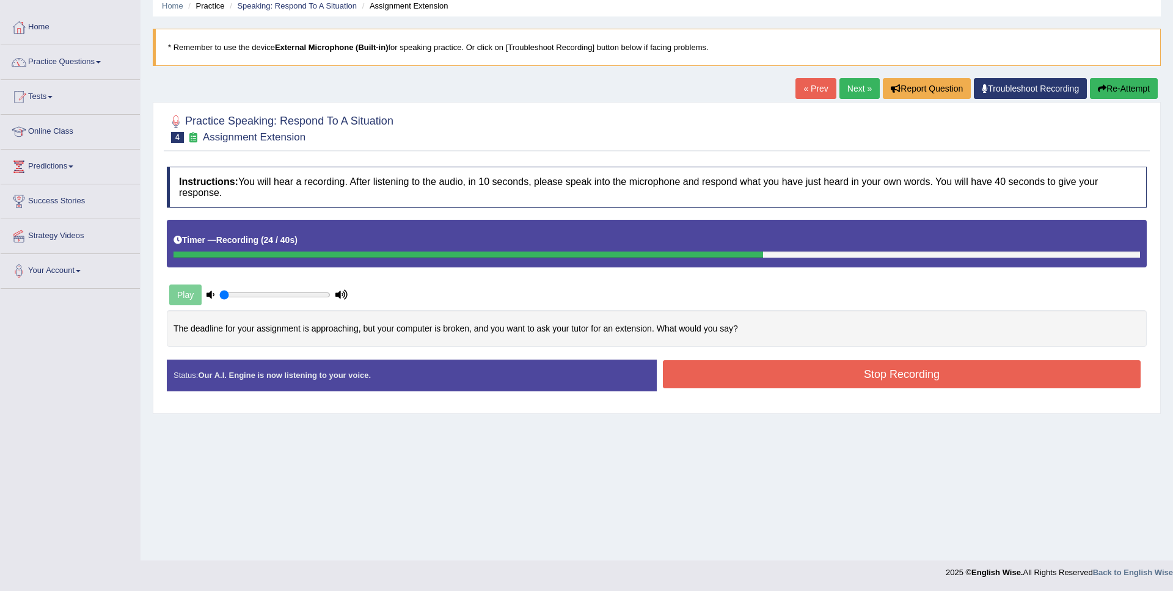
click at [761, 376] on button "Stop Recording" at bounding box center [902, 374] width 478 height 28
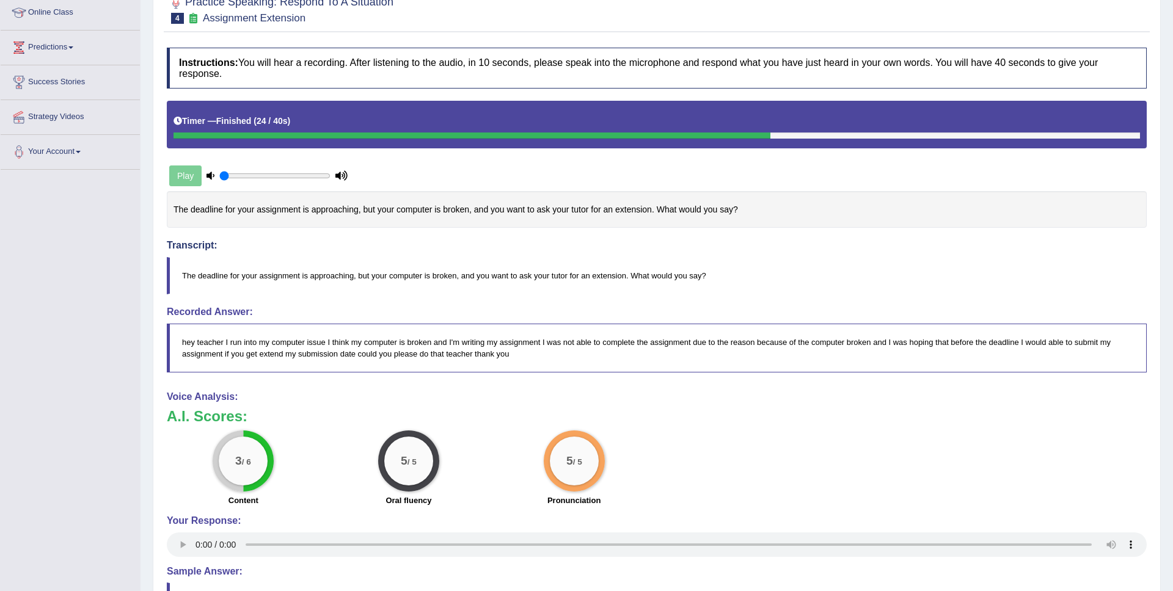
scroll to position [0, 0]
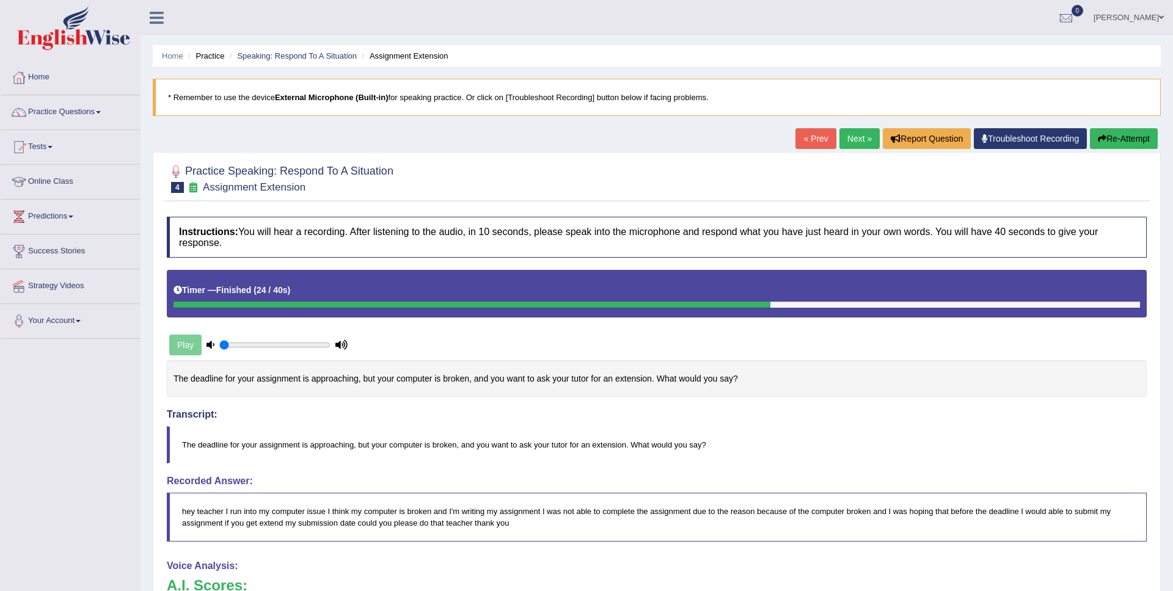
click at [1112, 141] on button "Re-Attempt" at bounding box center [1124, 138] width 68 height 21
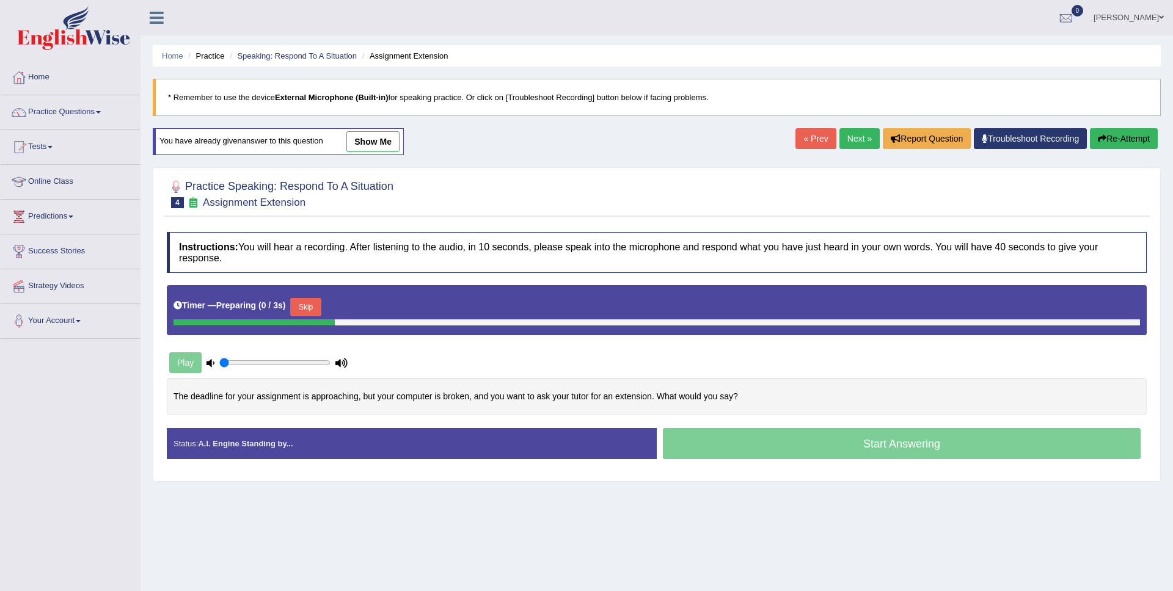
scroll to position [50, 0]
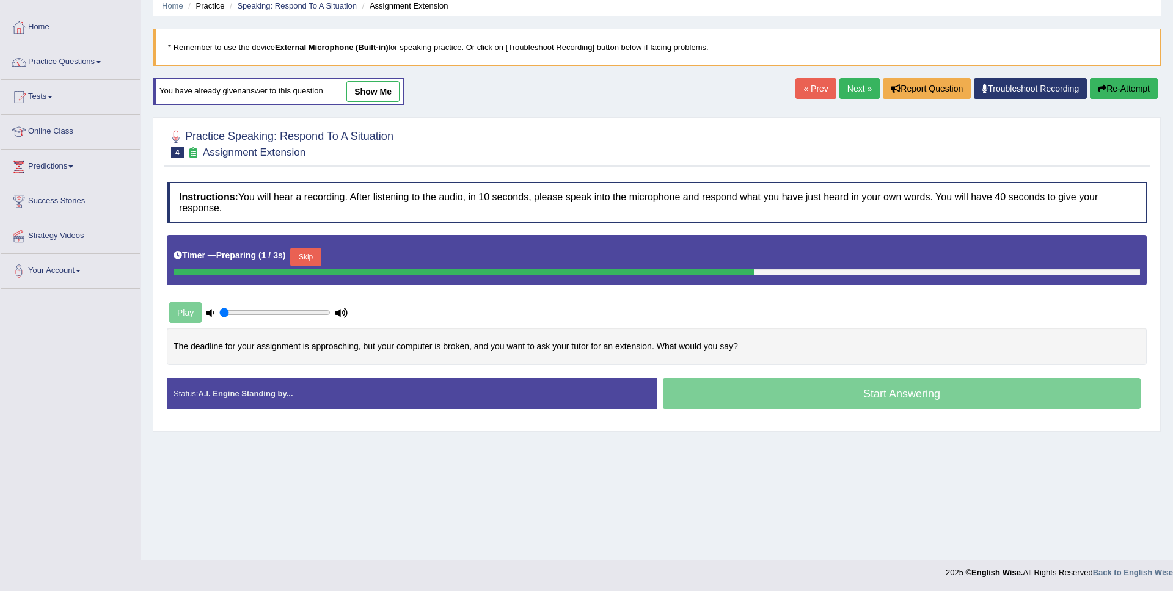
click at [310, 257] on button "Skip" at bounding box center [305, 257] width 31 height 18
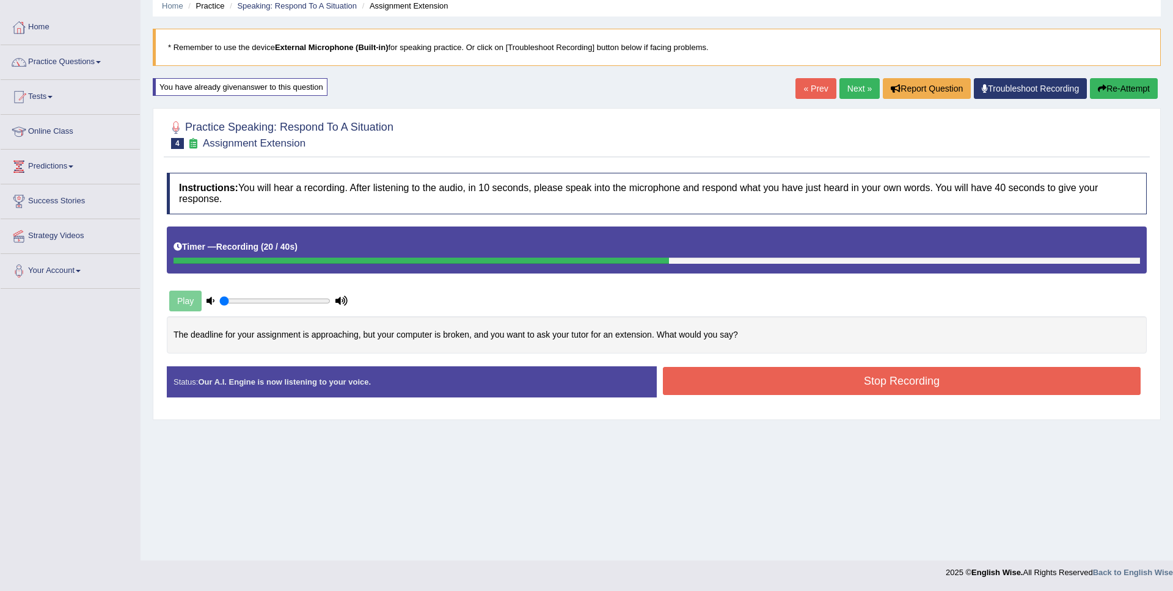
click at [764, 389] on button "Stop Recording" at bounding box center [902, 381] width 478 height 28
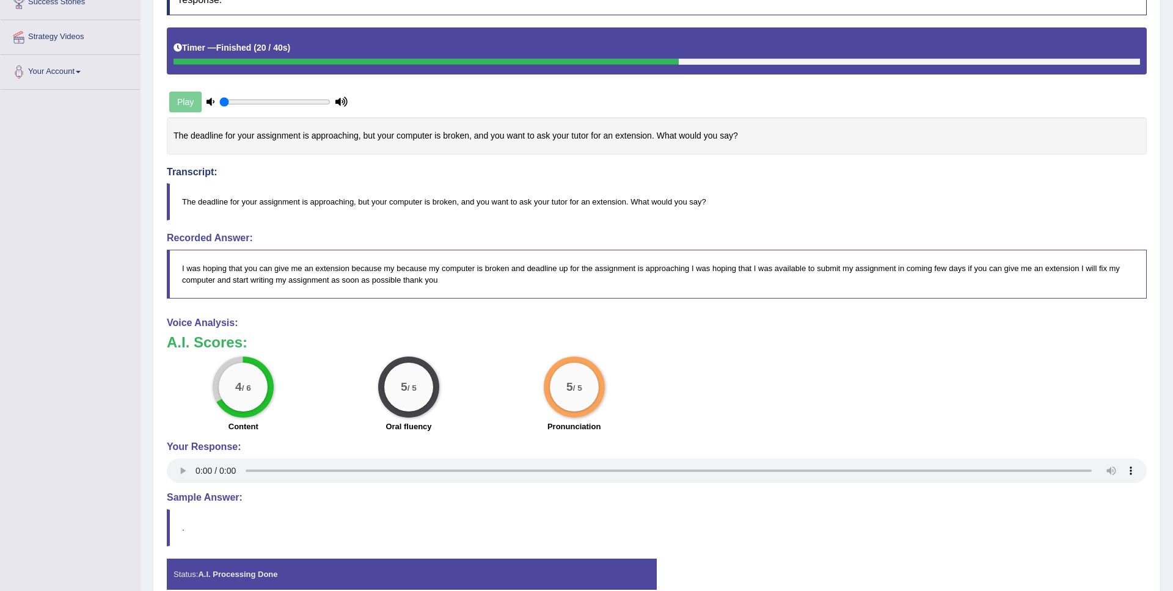
scroll to position [0, 0]
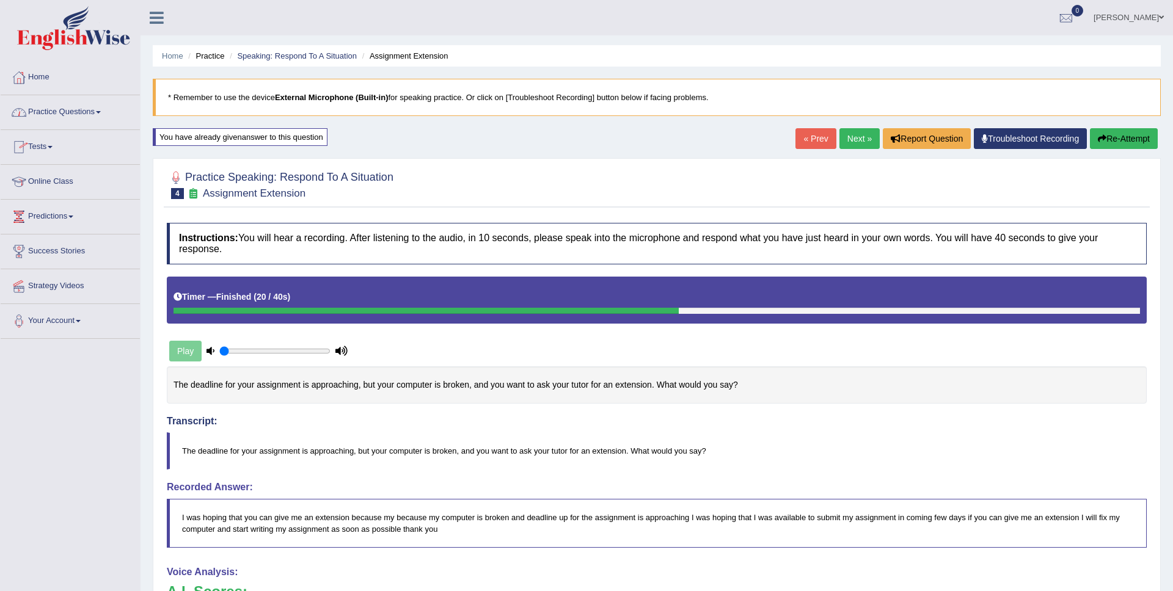
click at [46, 143] on link "Tests" at bounding box center [70, 145] width 139 height 31
click at [53, 176] on link "Take Practice Sectional Test" at bounding box center [80, 175] width 114 height 22
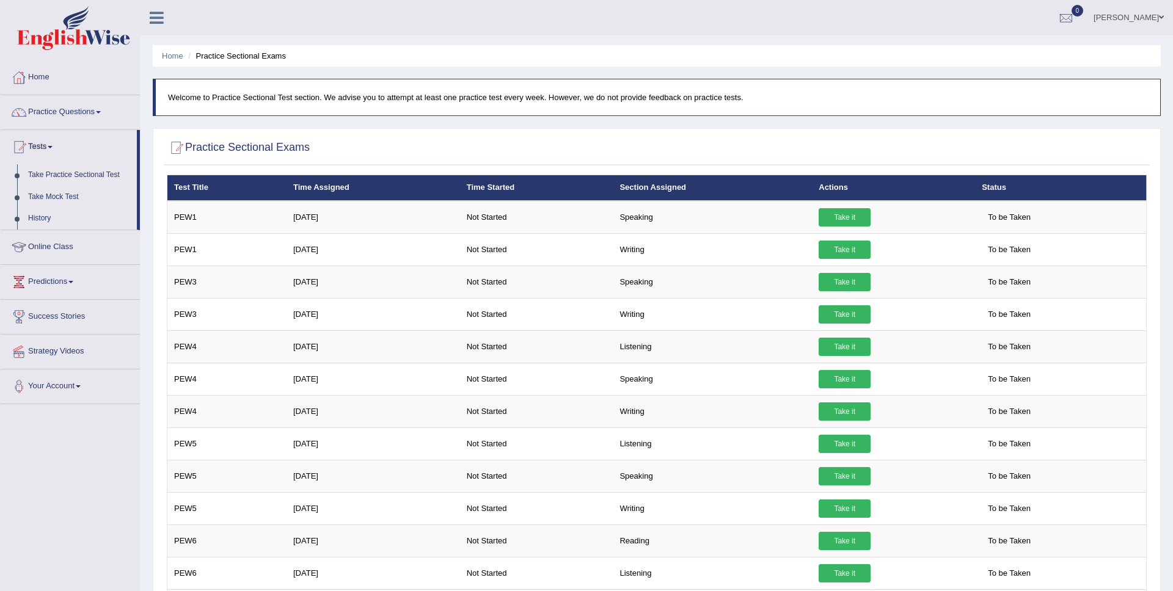
scroll to position [48, 0]
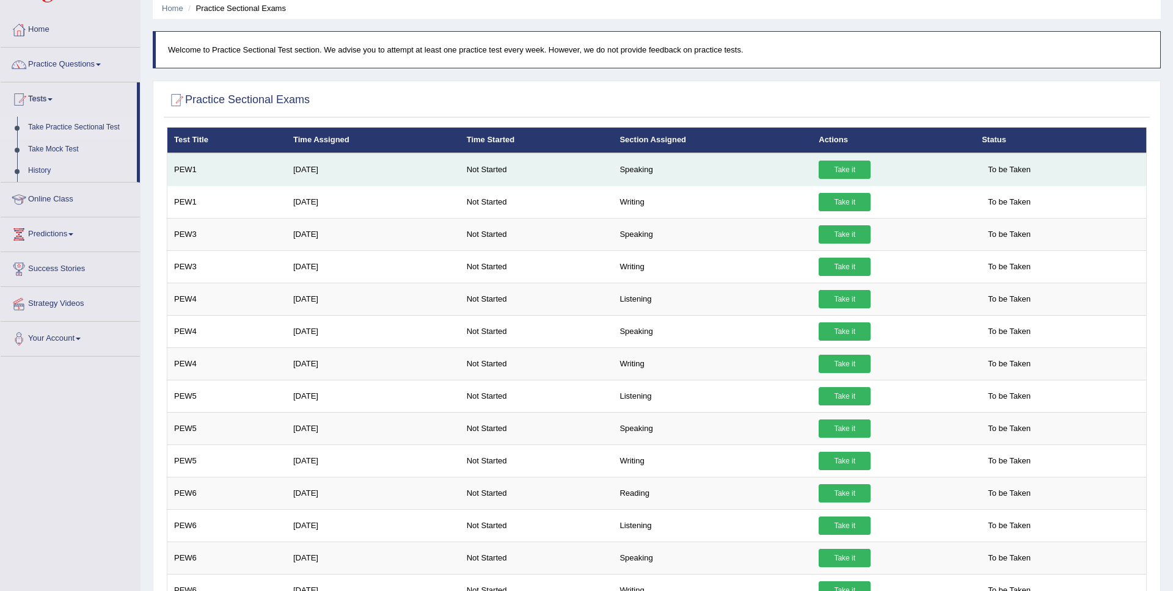
click at [856, 169] on link "Take it" at bounding box center [845, 170] width 52 height 18
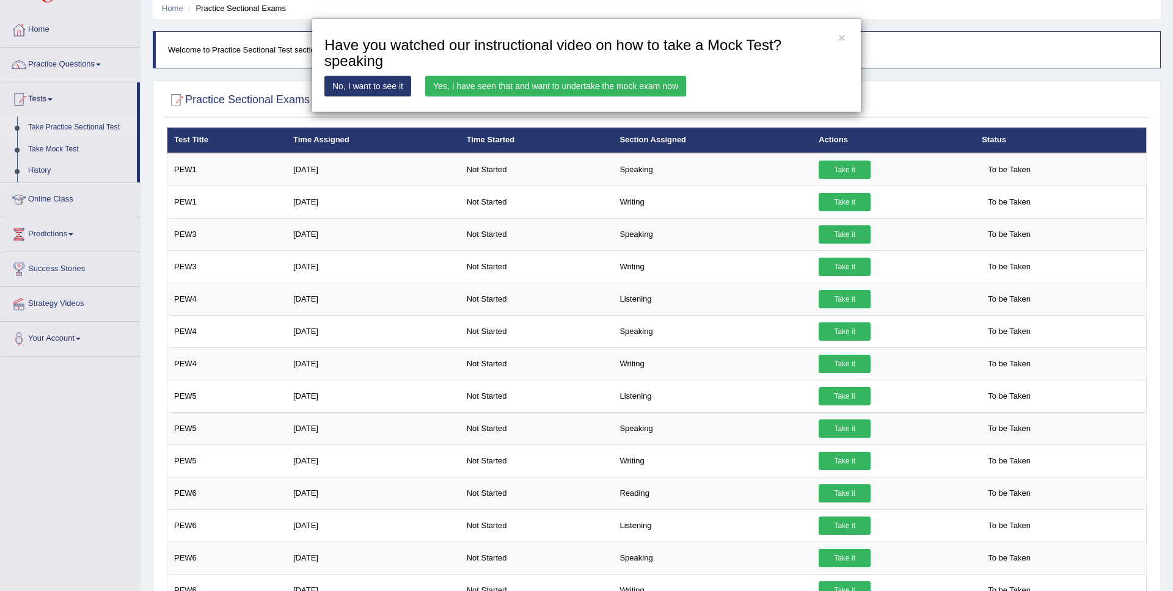
click at [583, 81] on link "Yes, I have seen that and want to undertake the mock exam now" at bounding box center [555, 86] width 261 height 21
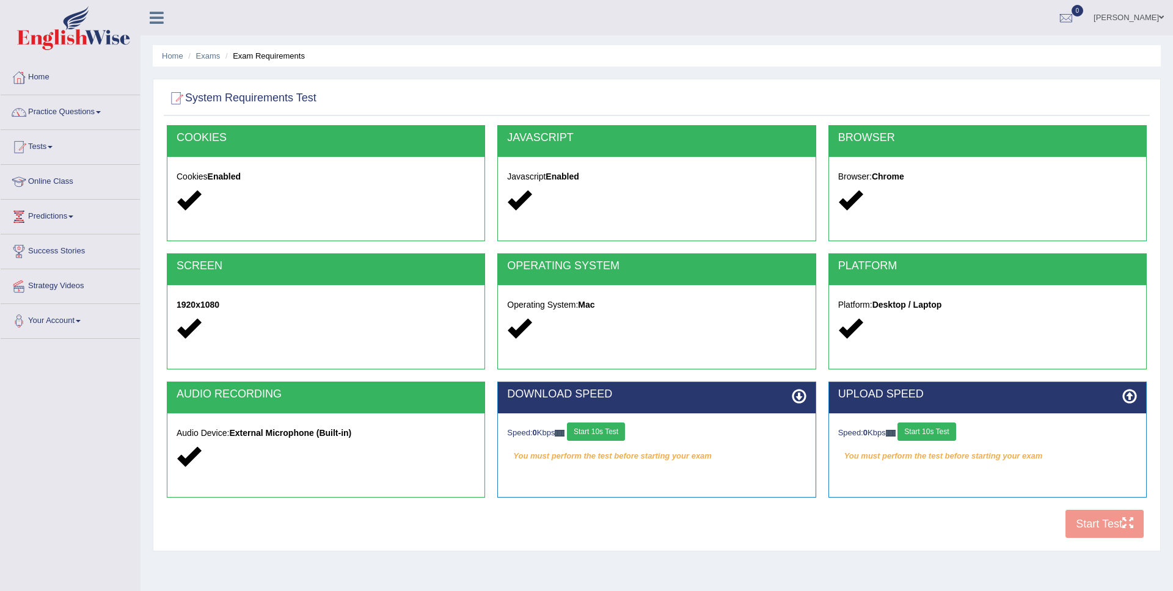
scroll to position [50, 0]
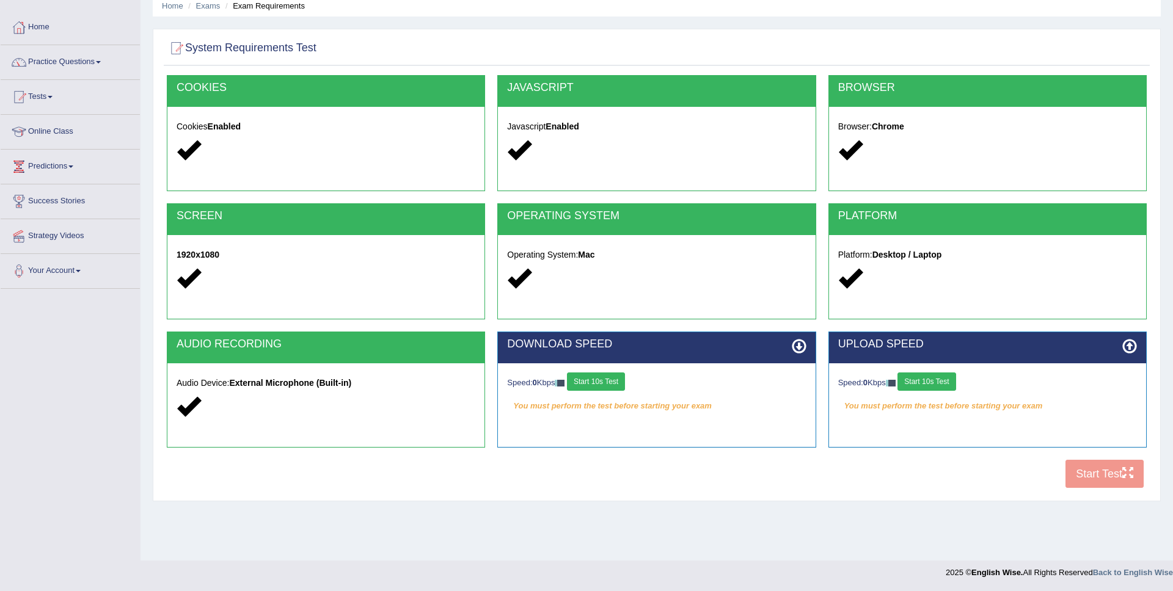
click at [600, 385] on button "Start 10s Test" at bounding box center [596, 382] width 58 height 18
click at [935, 384] on button "Start 10s Test" at bounding box center [926, 382] width 58 height 18
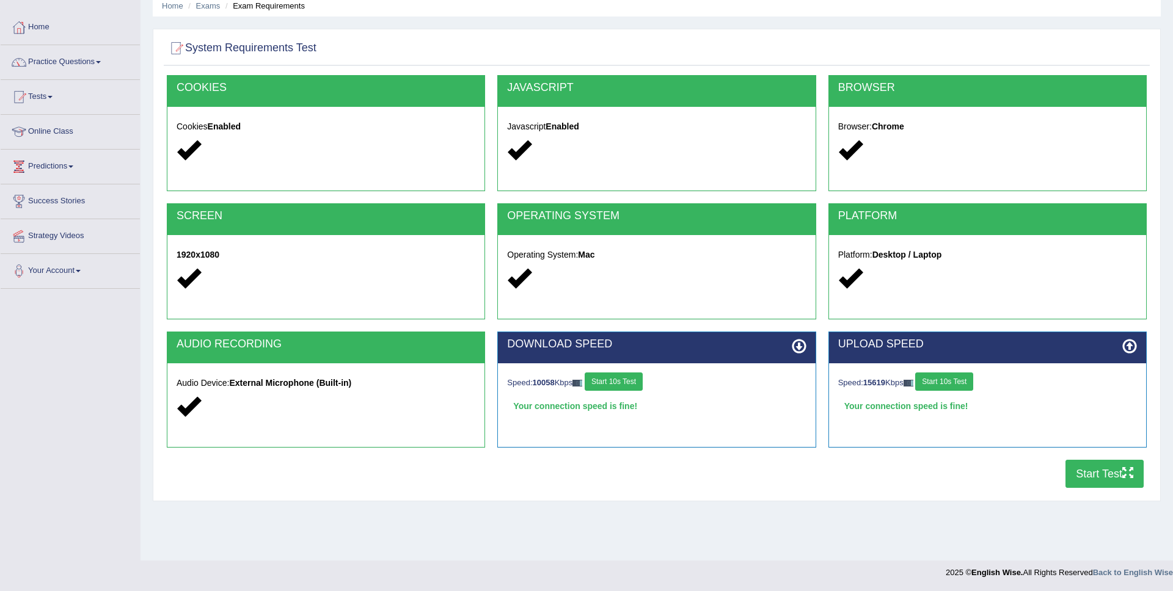
click at [1109, 471] on button "Start Test" at bounding box center [1104, 474] width 78 height 28
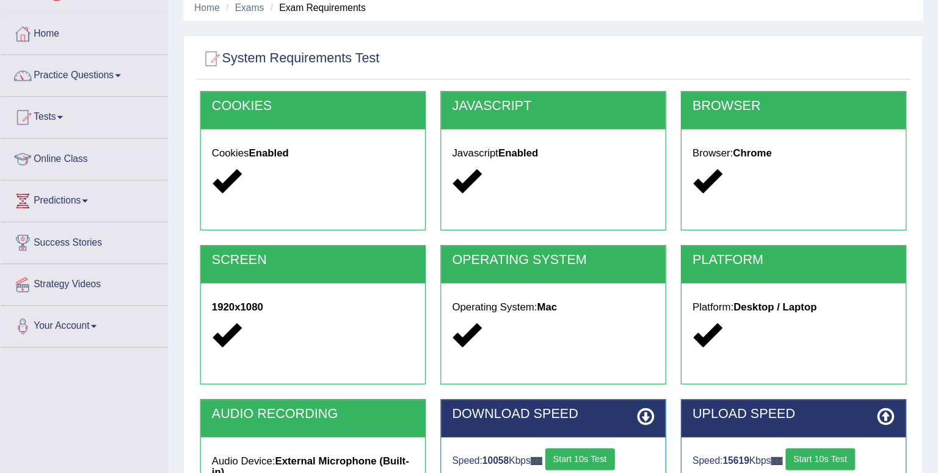
scroll to position [49, 0]
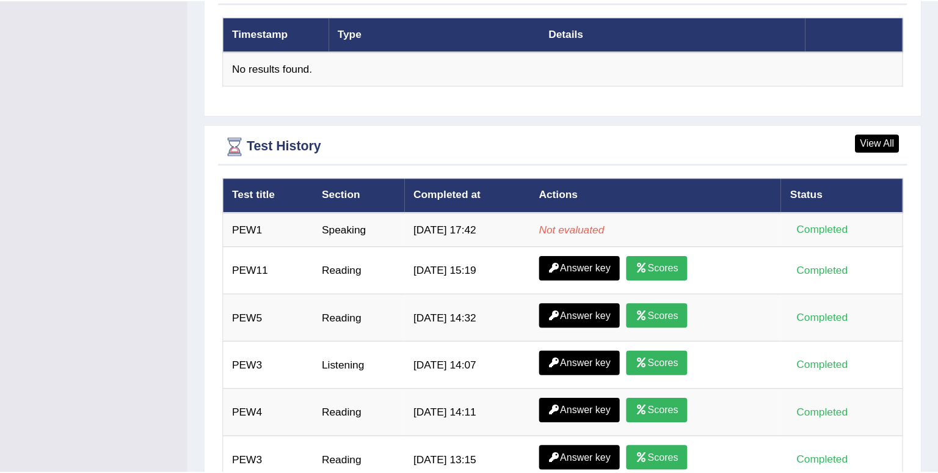
scroll to position [1536, 0]
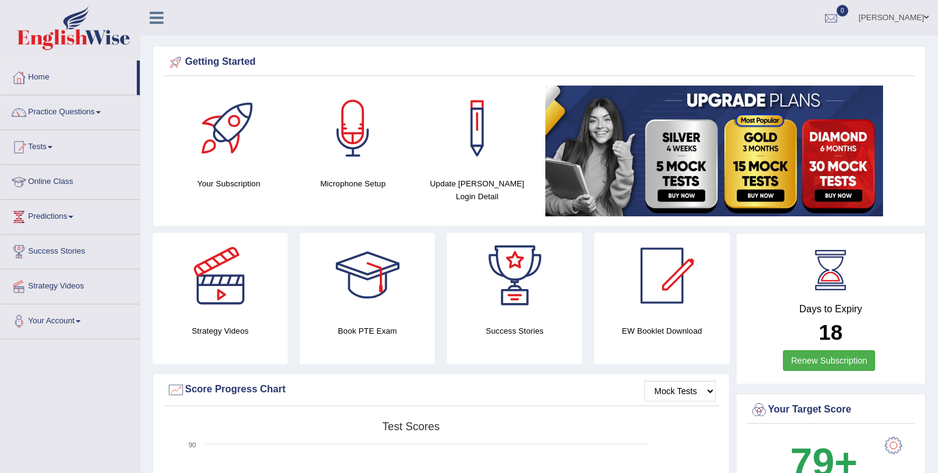
click at [841, 14] on div at bounding box center [831, 18] width 18 height 18
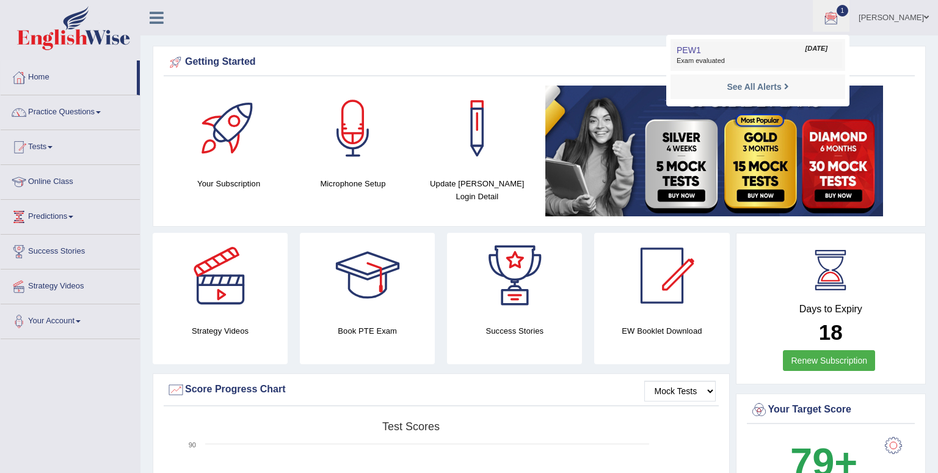
click at [701, 54] on span "PEW1" at bounding box center [689, 50] width 24 height 10
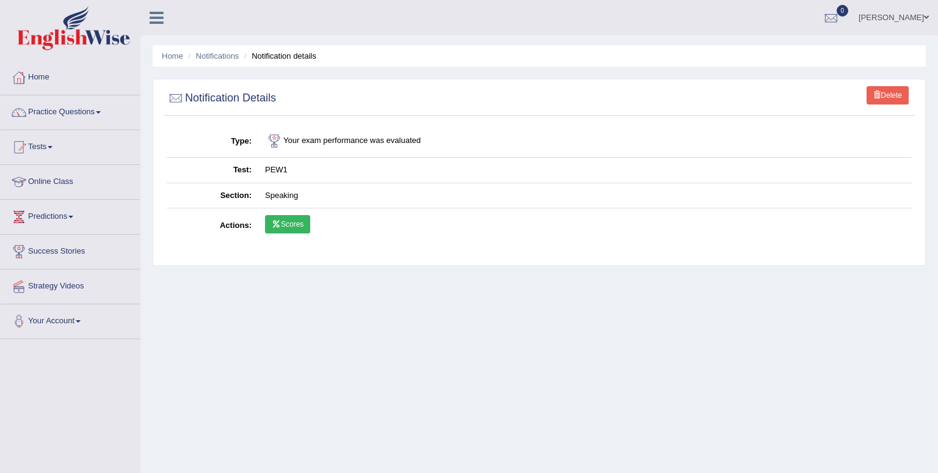
click at [296, 226] on link "Scores" at bounding box center [287, 224] width 45 height 18
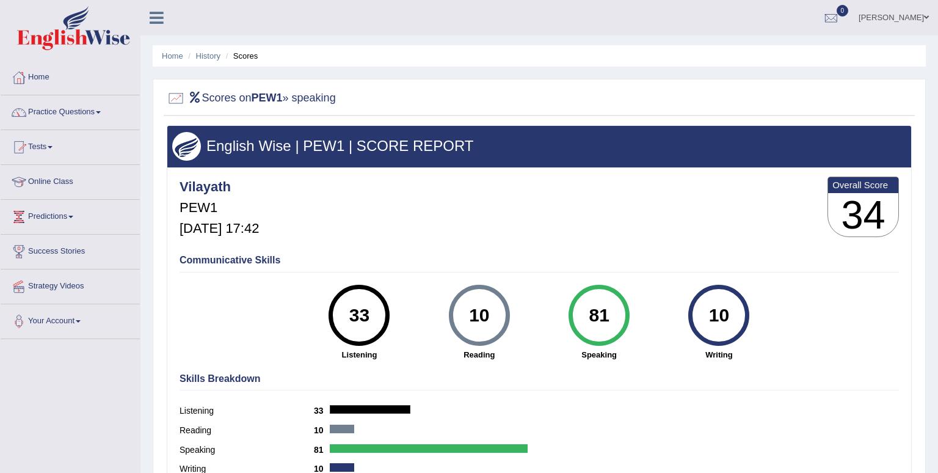
click at [73, 113] on link "Practice Questions" at bounding box center [70, 110] width 139 height 31
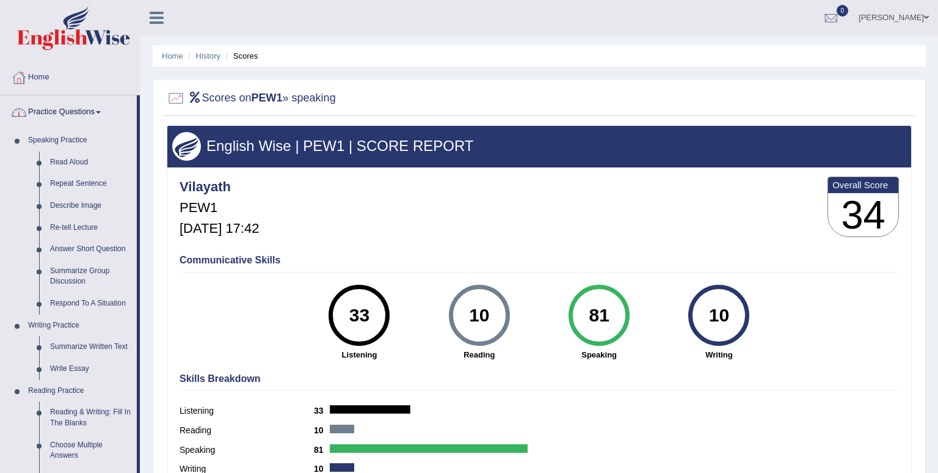
click at [82, 108] on link "Practice Questions" at bounding box center [69, 110] width 136 height 31
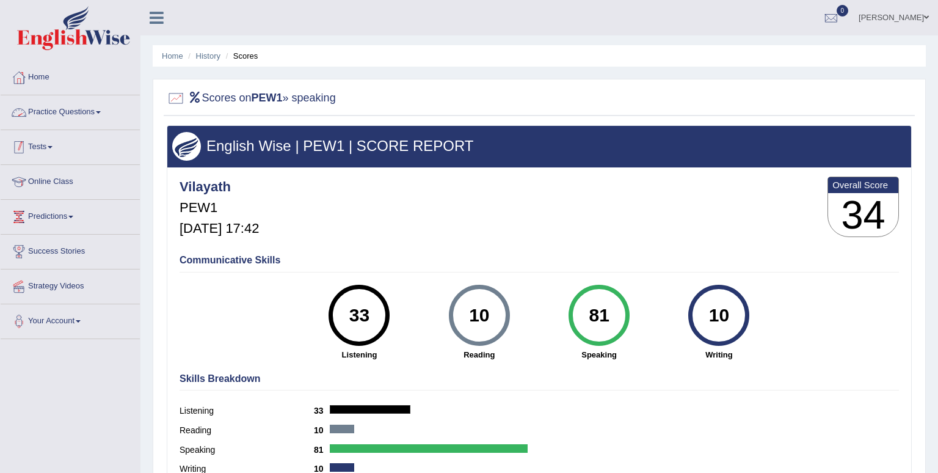
click at [48, 147] on link "Tests" at bounding box center [70, 145] width 139 height 31
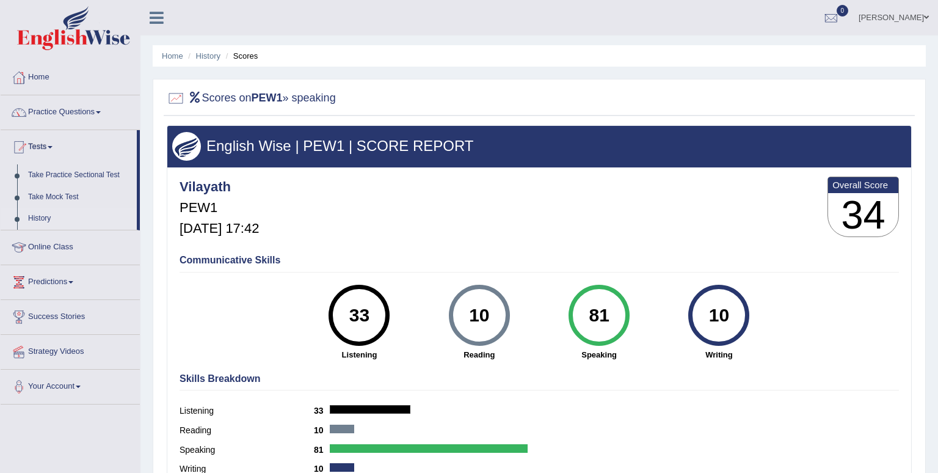
click at [29, 219] on link "History" at bounding box center [80, 219] width 114 height 22
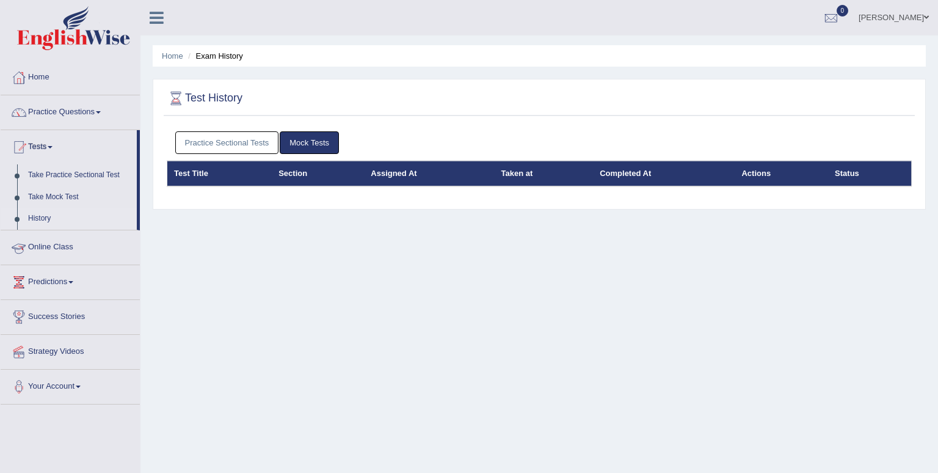
click at [234, 142] on link "Practice Sectional Tests" at bounding box center [227, 142] width 104 height 23
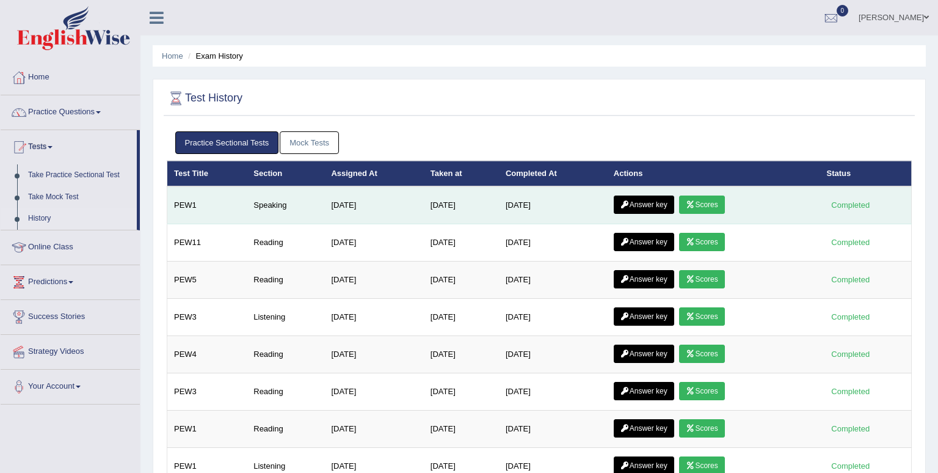
click at [649, 200] on link "Answer key" at bounding box center [644, 204] width 60 height 18
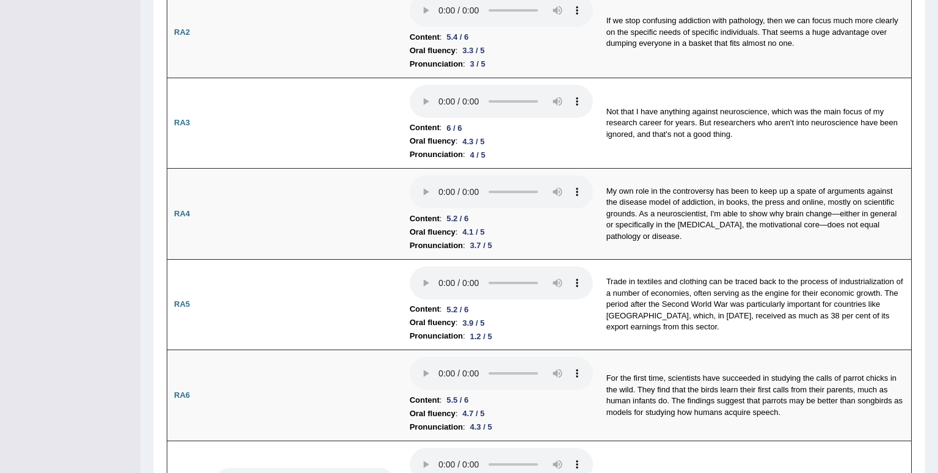
scroll to position [364, 0]
